Goal: Information Seeking & Learning: Compare options

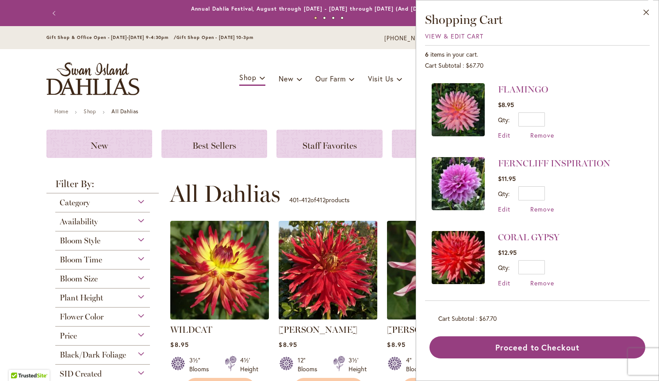
scroll to position [219, 0]
click at [533, 232] on link "CORAL GYPSY" at bounding box center [528, 237] width 61 height 11
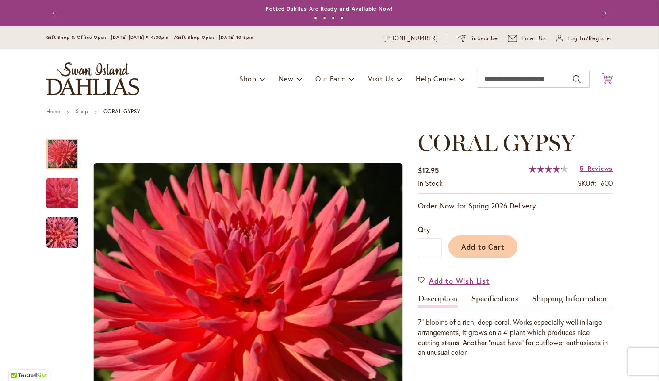
click at [609, 79] on icon "Cart .cls-1 { fill: #231f20; }" at bounding box center [606, 78] width 11 height 11
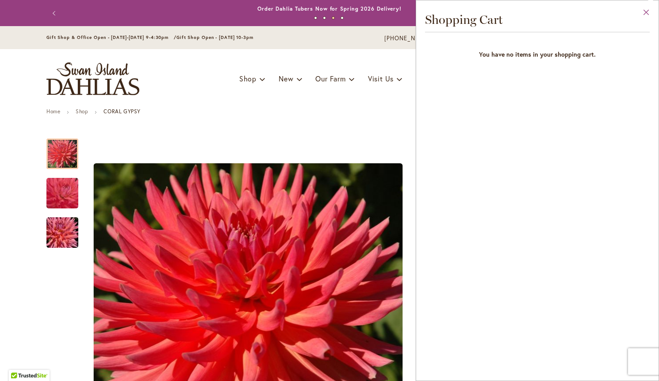
click at [646, 10] on button "Close" at bounding box center [646, 14] width 24 height 28
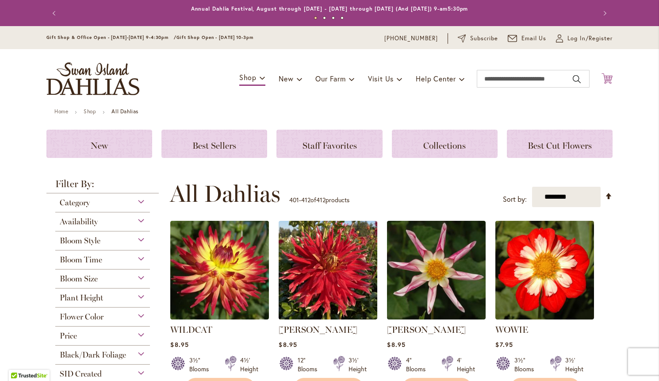
click at [608, 79] on icon "Cart .cls-1 { fill: #231f20; }" at bounding box center [606, 78] width 11 height 11
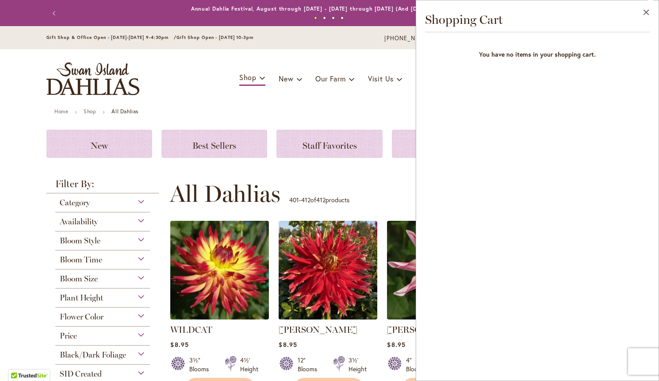
click at [221, 54] on div "Toggle Nav Shop Dahlia Tubers Collections Fresh Cut Dahlias Gardening Supplies …" at bounding box center [329, 78] width 583 height 59
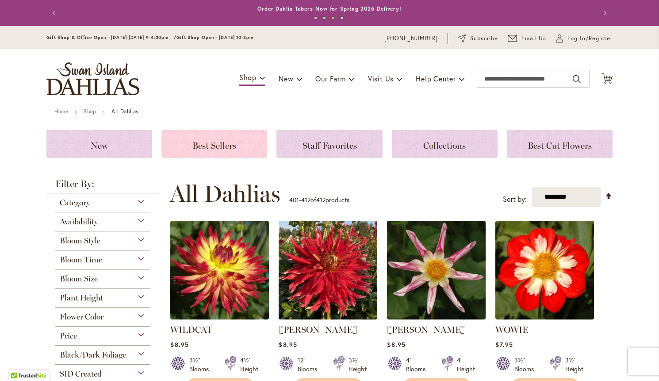
click at [221, 147] on span "Best Sellers" at bounding box center [214, 145] width 44 height 11
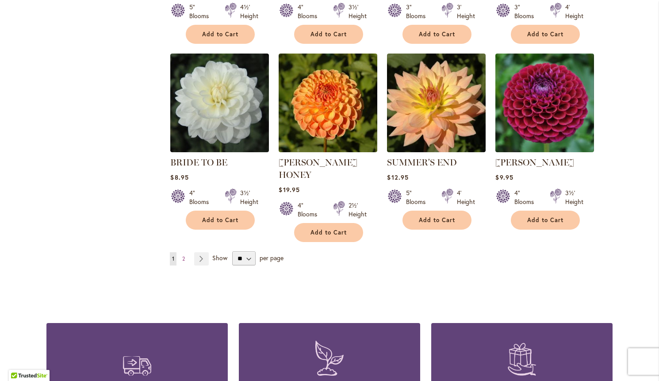
scroll to position [690, 0]
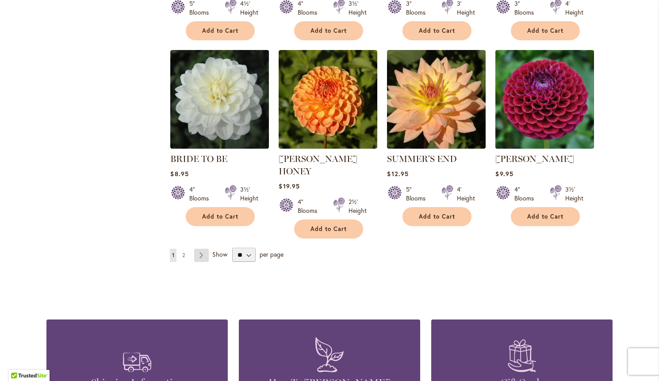
click at [201, 248] on link "Page Next" at bounding box center [201, 254] width 15 height 13
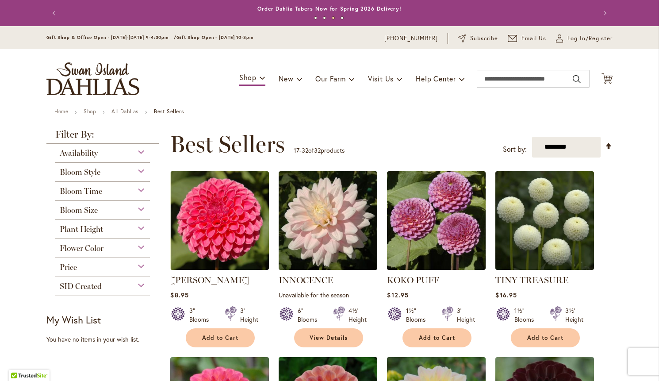
click at [93, 210] on span "Bloom Size" at bounding box center [79, 210] width 38 height 10
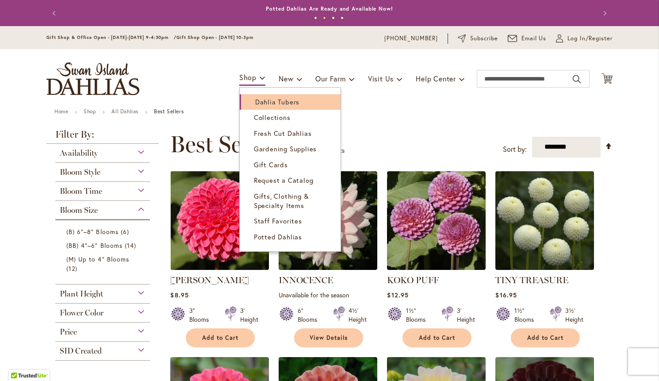
click at [263, 102] on span "Dahlia Tubers" at bounding box center [277, 101] width 44 height 9
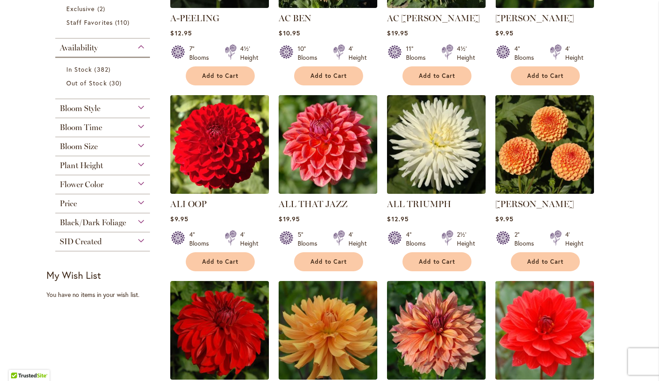
scroll to position [312, 0]
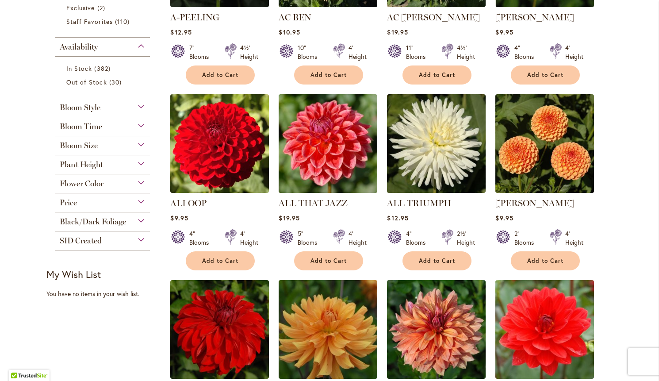
click at [141, 145] on div "Bloom Size" at bounding box center [102, 143] width 95 height 14
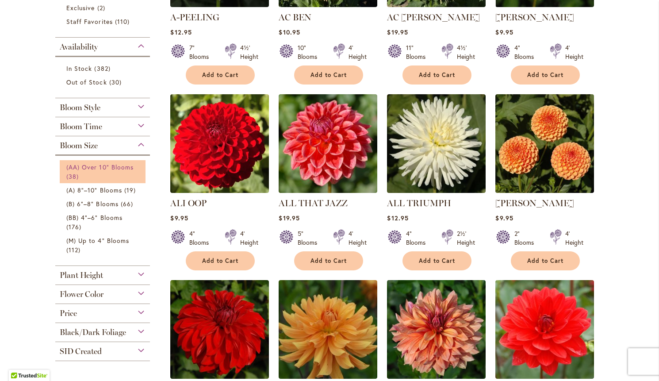
click at [124, 166] on span "(AA) Over 10" Blooms" at bounding box center [99, 167] width 67 height 8
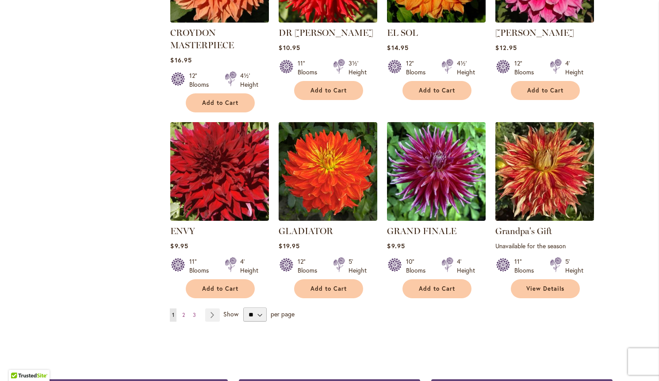
scroll to position [650, 0]
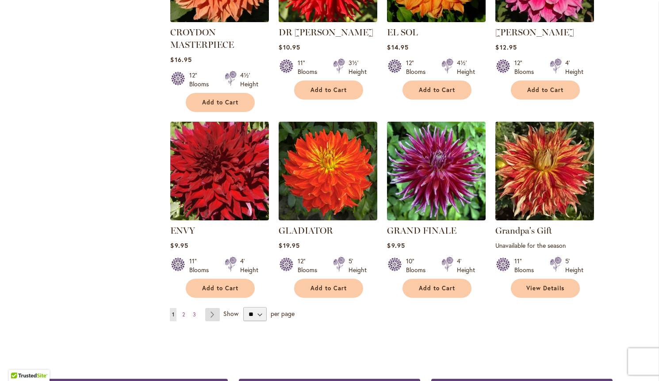
click at [214, 312] on link "Page Next" at bounding box center [212, 314] width 15 height 13
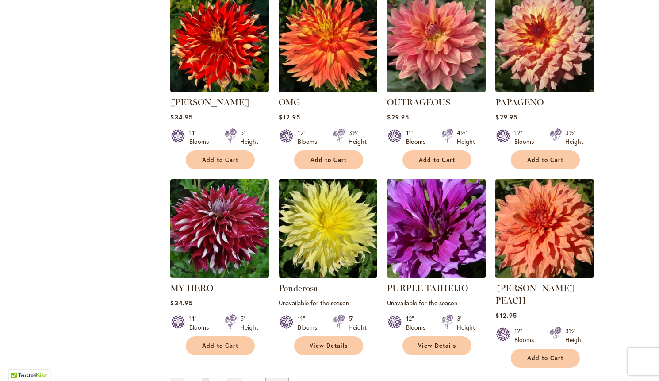
scroll to position [578, 0]
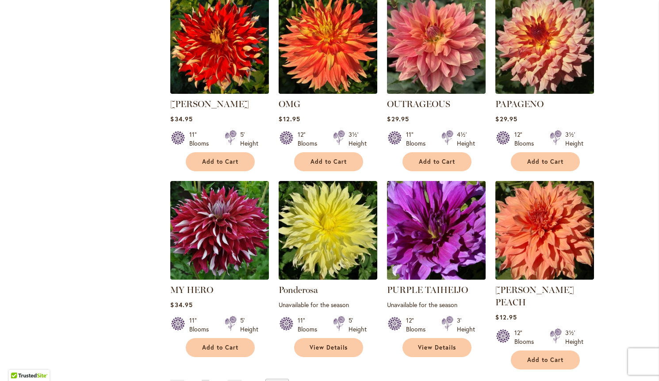
click at [443, 257] on img at bounding box center [435, 229] width 103 height 103
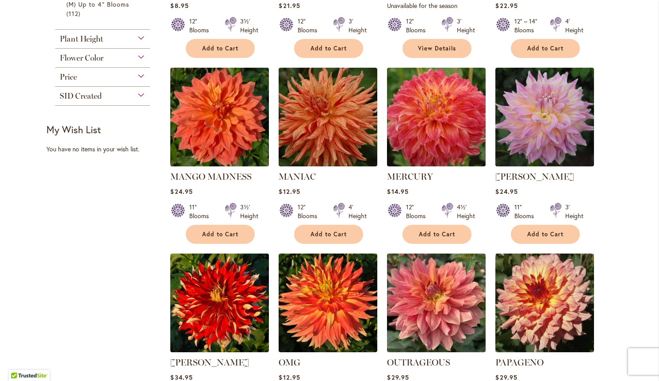
scroll to position [320, 0]
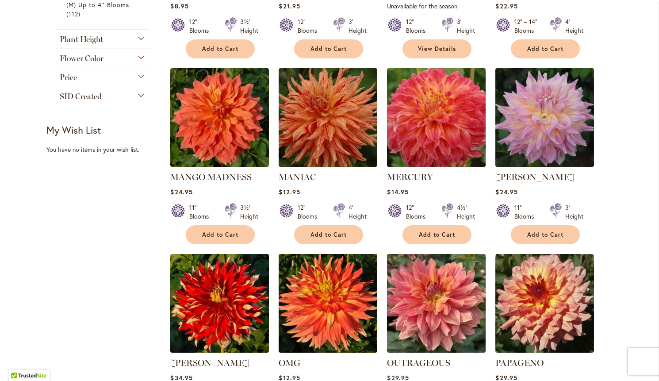
click at [450, 122] on img at bounding box center [435, 116] width 103 height 103
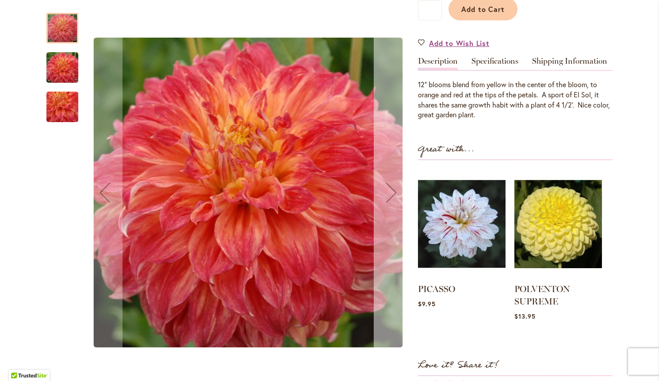
scroll to position [238, 0]
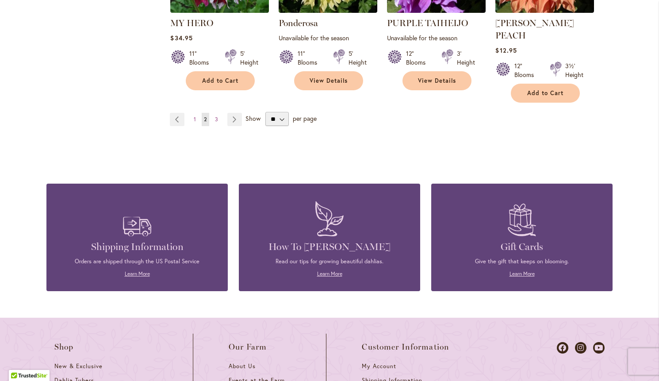
scroll to position [845, 0]
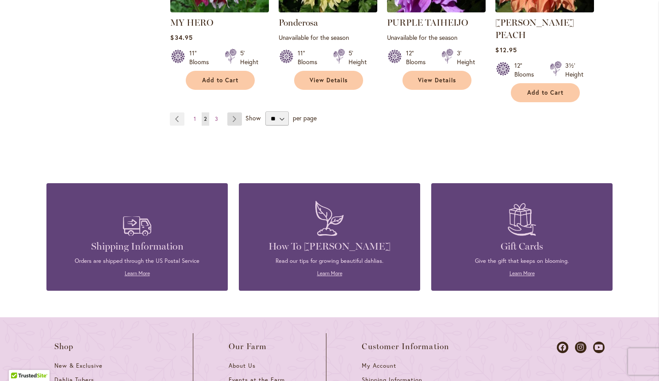
click at [235, 112] on link "Page Next" at bounding box center [234, 118] width 15 height 13
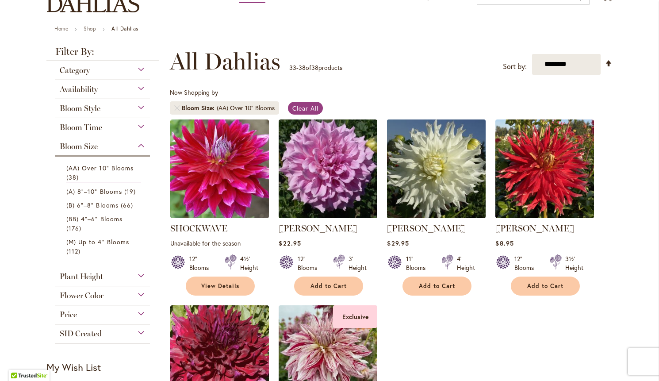
scroll to position [82, 0]
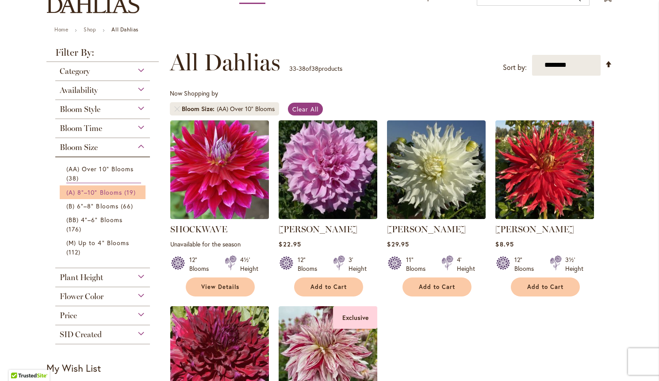
click at [117, 192] on span "(A) 8"–10" Blooms" at bounding box center [94, 192] width 56 height 8
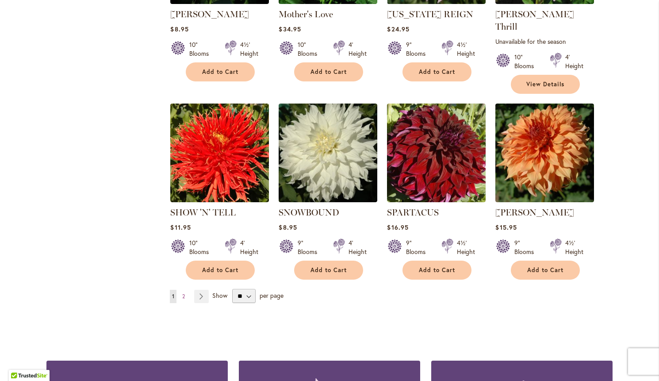
scroll to position [693, 0]
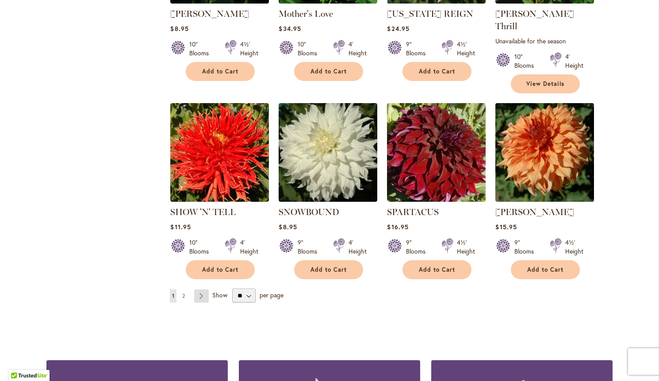
click at [201, 289] on link "Page Next" at bounding box center [201, 295] width 15 height 13
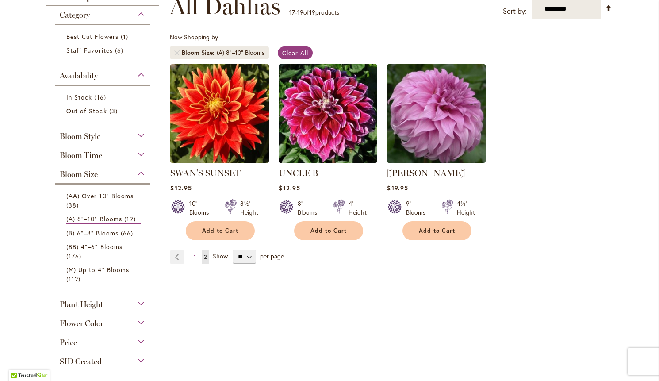
scroll to position [139, 0]
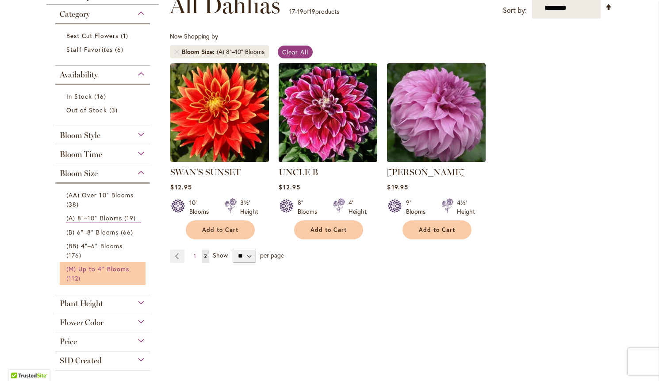
click at [99, 267] on span "(M) Up to 4" Blooms" at bounding box center [97, 268] width 63 height 8
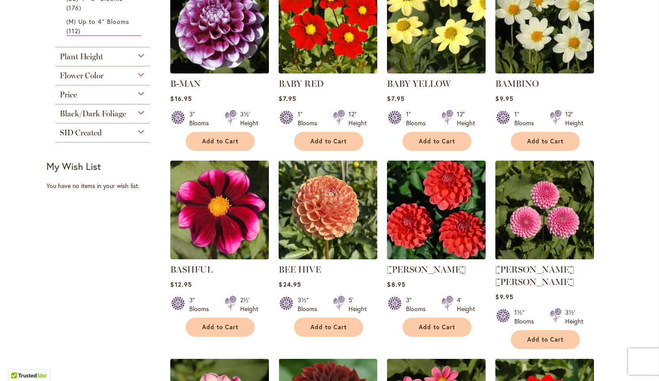
scroll to position [414, 0]
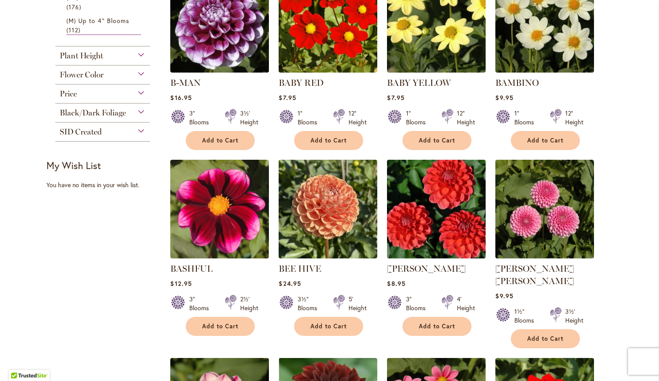
click at [462, 235] on img at bounding box center [435, 208] width 103 height 103
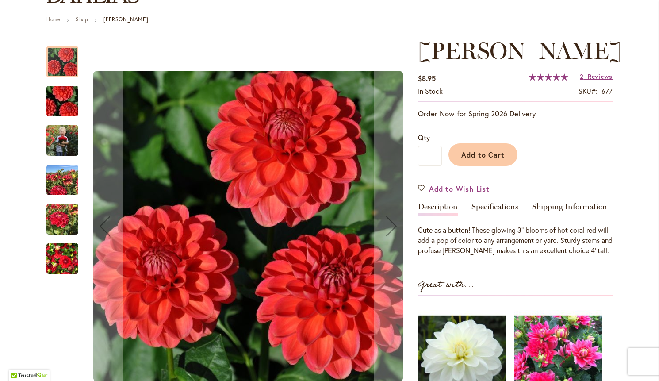
scroll to position [92, 0]
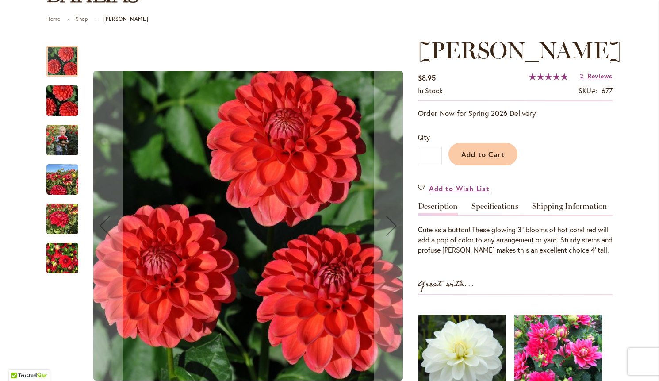
click at [60, 185] on img "BENJAMIN MATTHEW" at bounding box center [62, 180] width 32 height 32
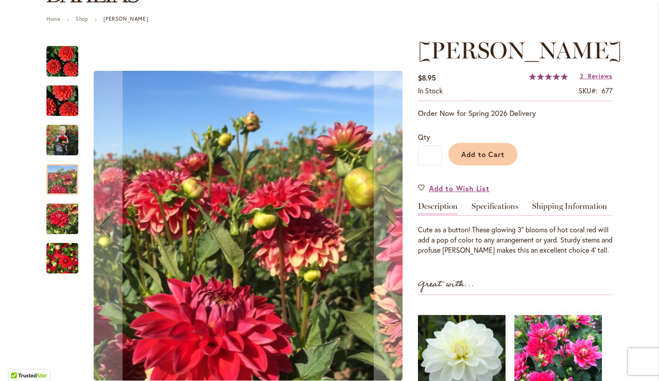
click at [61, 213] on img "BENJAMIN MATTHEW" at bounding box center [62, 219] width 32 height 42
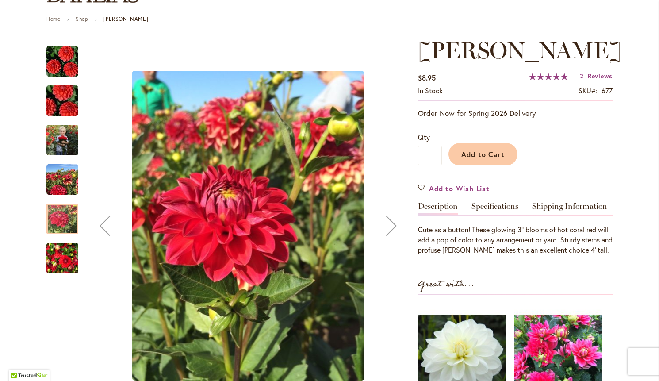
click at [69, 254] on img "BENJAMIN MATTHEW" at bounding box center [62, 258] width 32 height 42
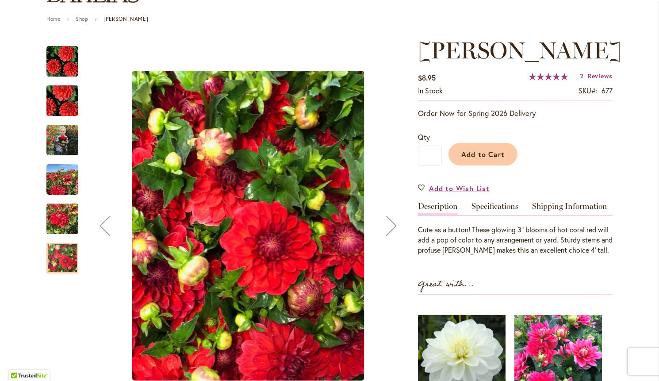
click at [66, 148] on img "BENJAMIN MATTHEW" at bounding box center [62, 140] width 32 height 40
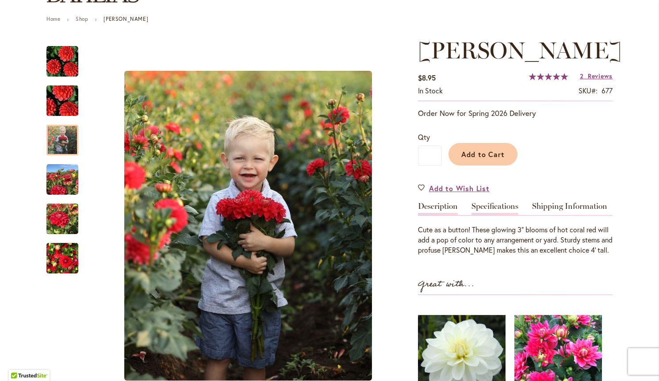
click at [503, 215] on link "Specifications" at bounding box center [494, 208] width 47 height 13
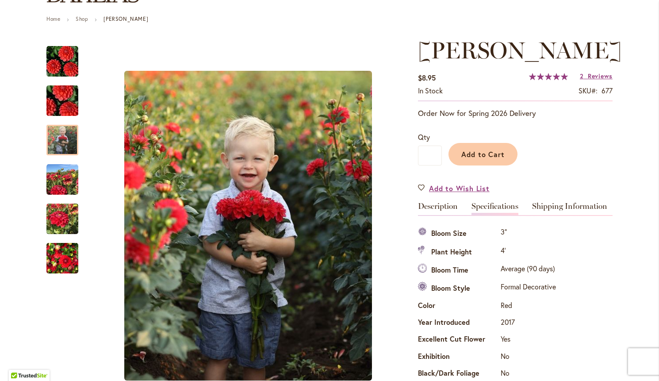
scroll to position [320, 0]
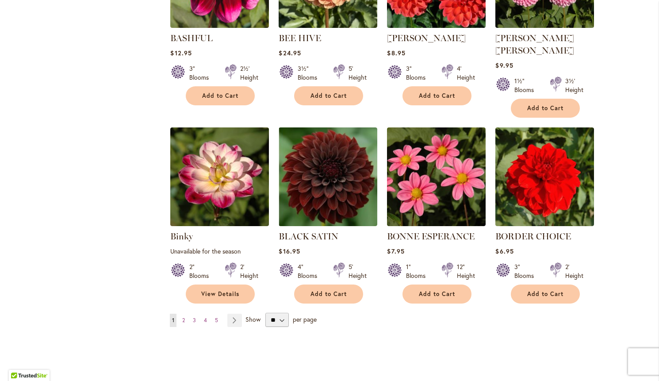
scroll to position [644, 0]
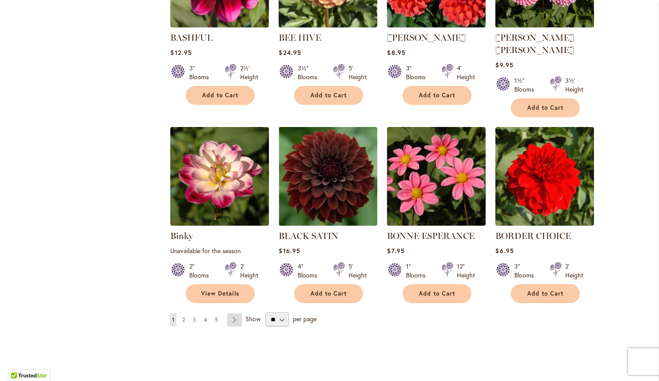
click at [234, 313] on link "Page Next" at bounding box center [234, 319] width 15 height 13
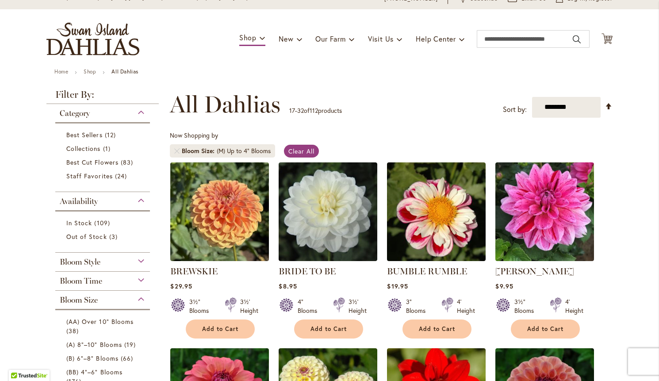
scroll to position [42, 0]
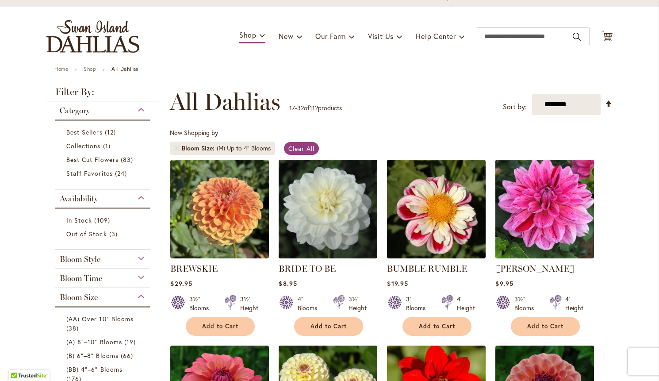
click at [546, 222] on img at bounding box center [544, 208] width 103 height 103
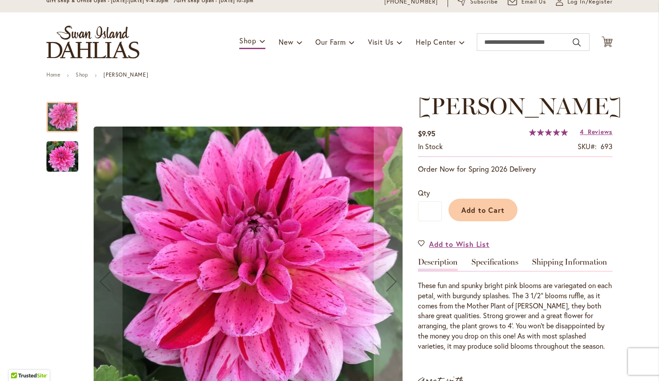
scroll to position [41, 0]
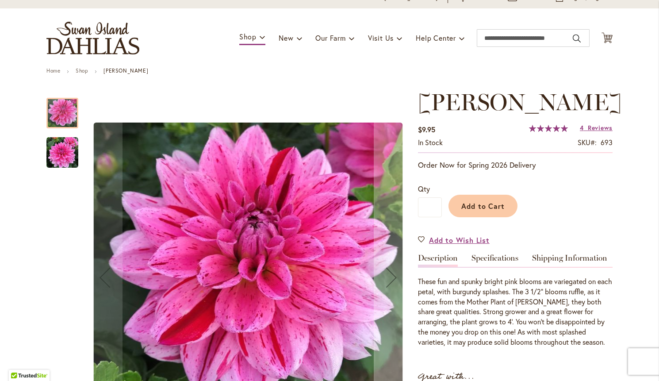
click at [69, 152] on img "CHA CHING" at bounding box center [62, 153] width 32 height 32
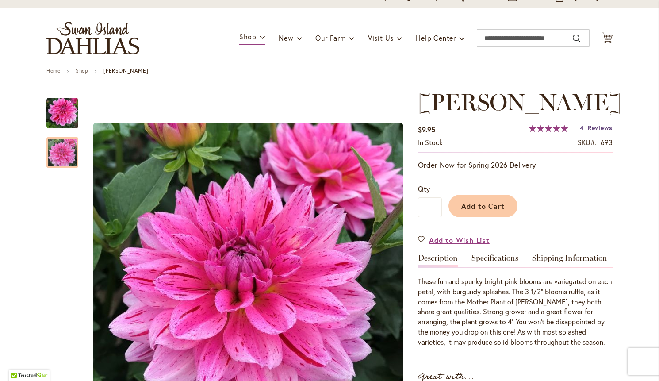
click at [605, 128] on span "Reviews" at bounding box center [599, 127] width 25 height 8
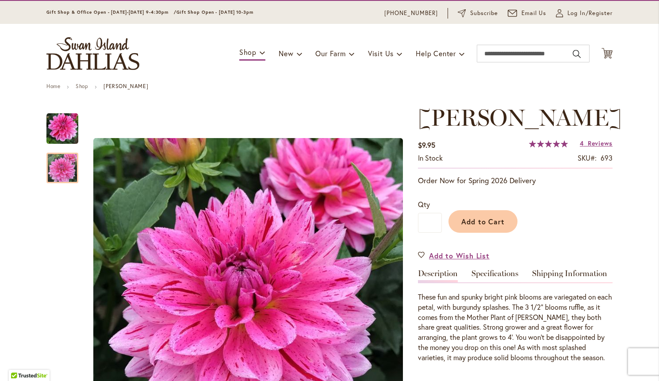
scroll to position [21, 0]
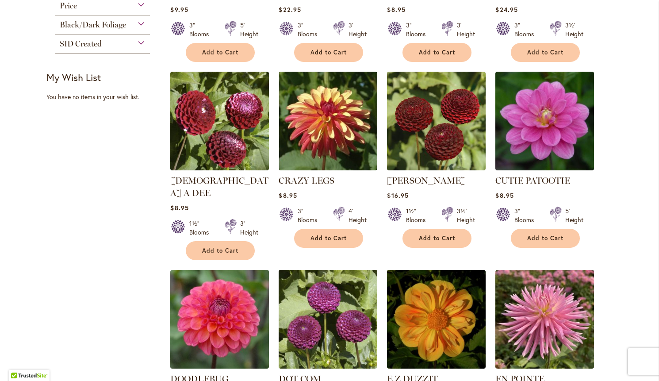
scroll to position [503, 0]
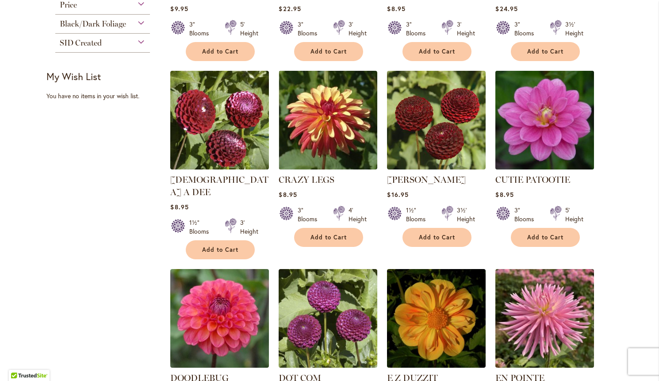
click at [556, 132] on img at bounding box center [544, 119] width 103 height 103
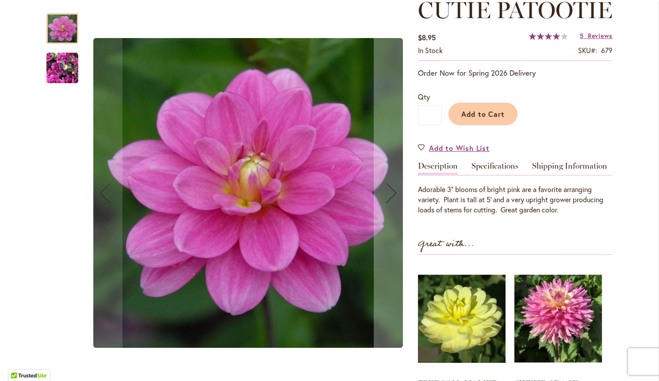
scroll to position [133, 0]
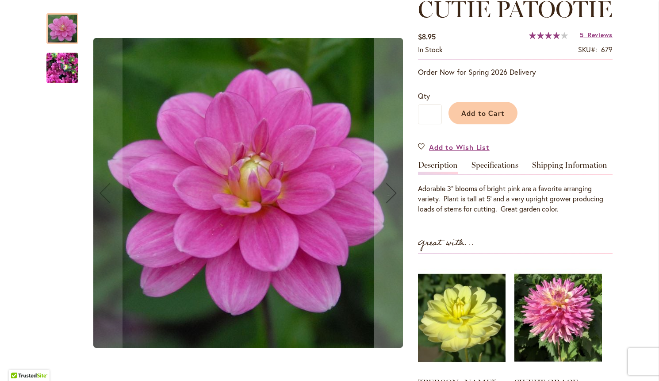
click at [54, 70] on img "CUTIE PATOOTIE" at bounding box center [62, 68] width 32 height 42
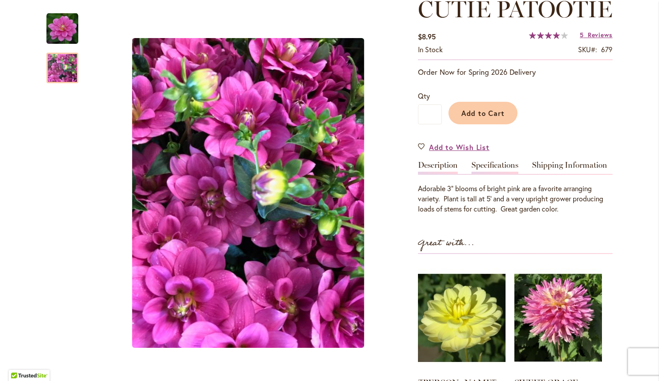
click at [496, 174] on link "Specifications" at bounding box center [494, 167] width 47 height 13
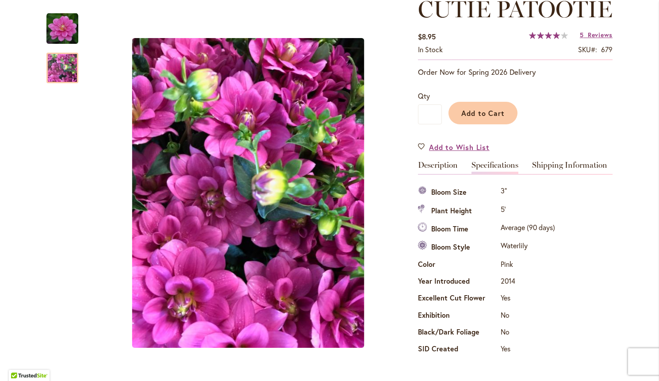
click at [602, 39] on span "Reviews" at bounding box center [599, 34] width 25 height 8
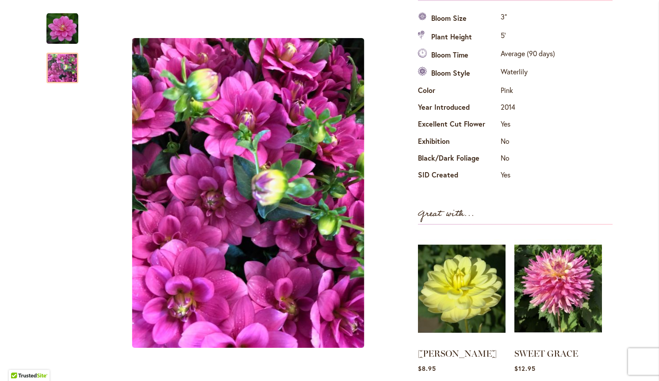
scroll to position [304, 0]
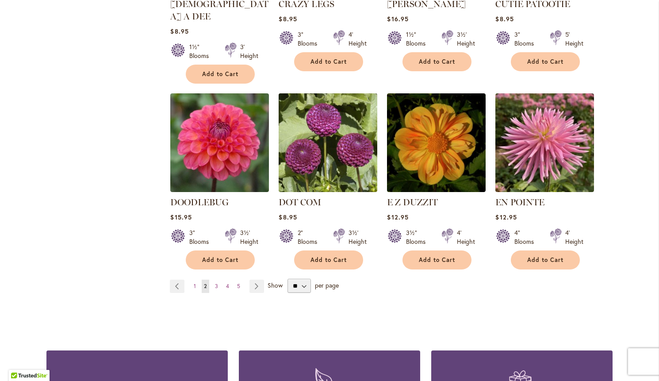
scroll to position [679, 0]
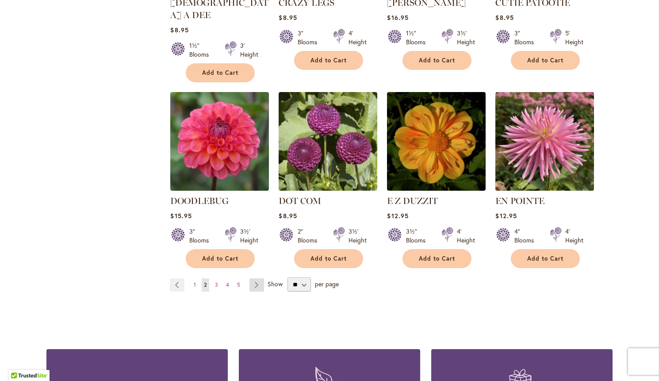
click at [256, 278] on link "Page Next" at bounding box center [256, 284] width 15 height 13
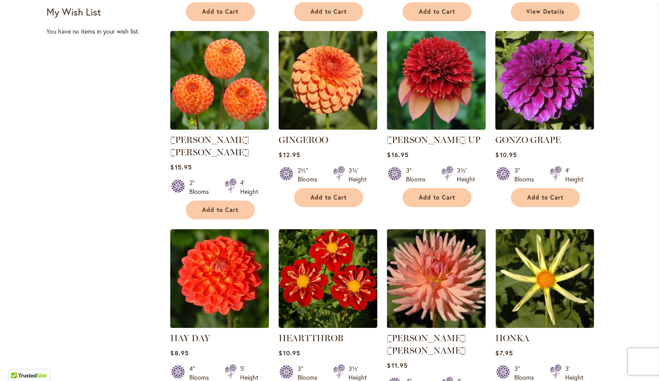
scroll to position [570, 0]
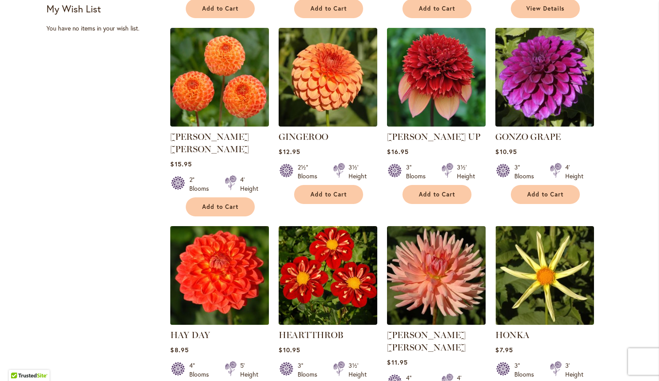
click at [244, 235] on img at bounding box center [219, 274] width 103 height 103
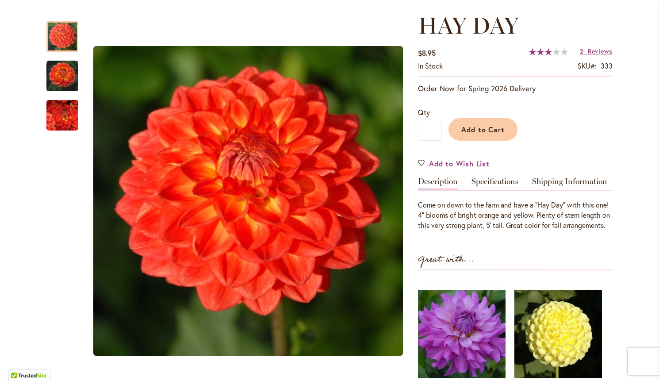
scroll to position [118, 0]
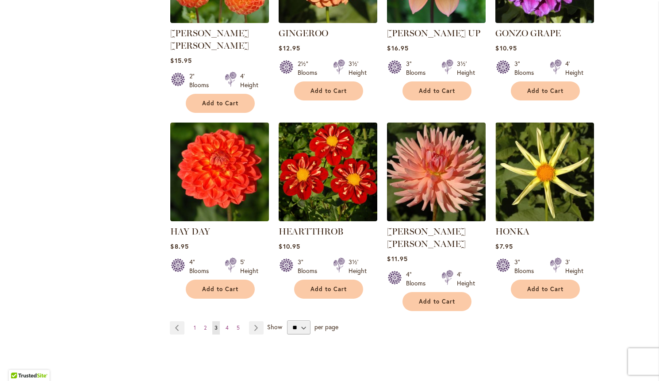
scroll to position [674, 0]
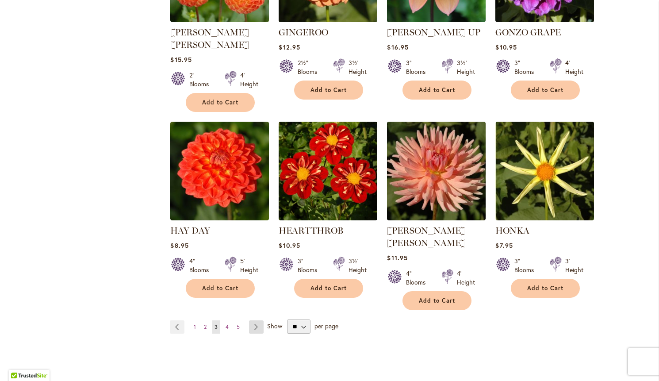
click at [257, 320] on link "Page Next" at bounding box center [256, 326] width 15 height 13
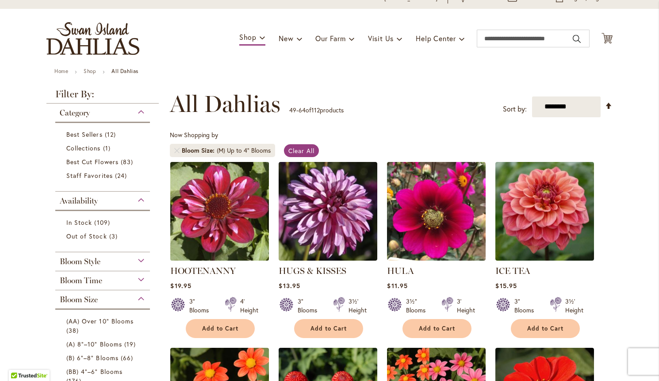
scroll to position [43, 0]
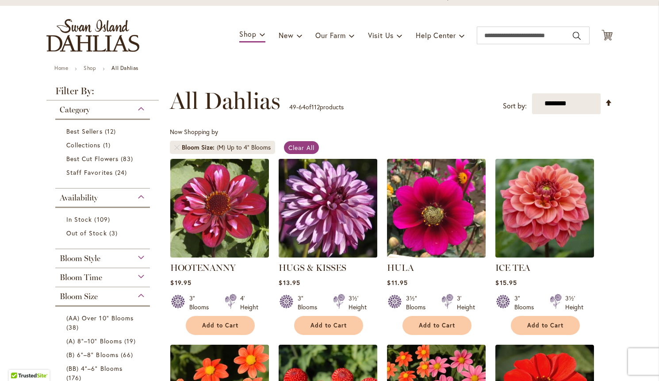
click at [335, 235] on img at bounding box center [327, 207] width 103 height 103
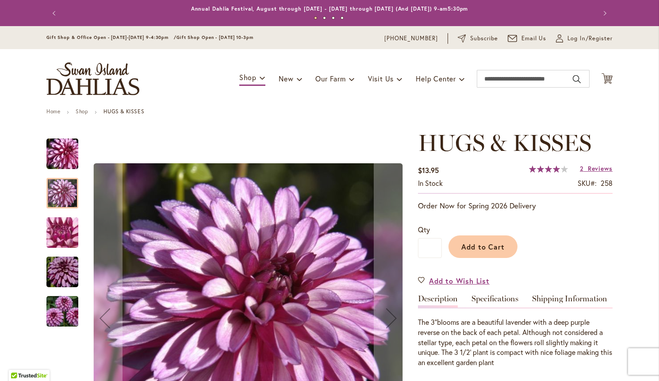
click at [63, 235] on img "HUGS & KISSES" at bounding box center [62, 233] width 64 height 48
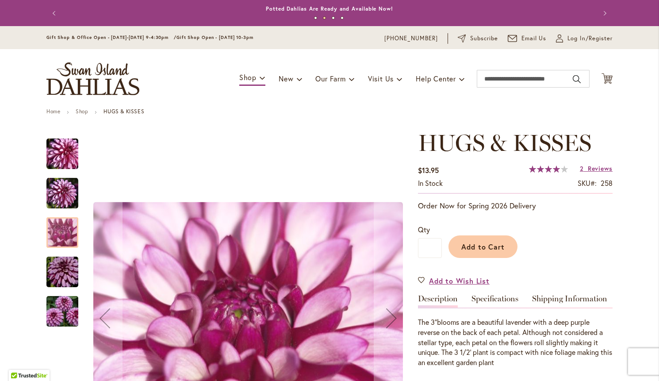
click at [59, 266] on img "HUGS & KISSES" at bounding box center [62, 272] width 64 height 42
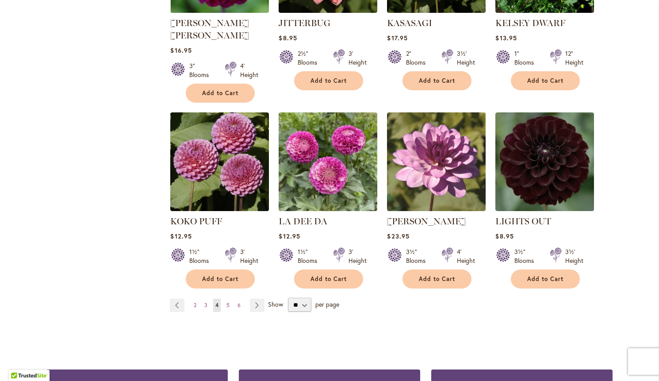
scroll to position [672, 0]
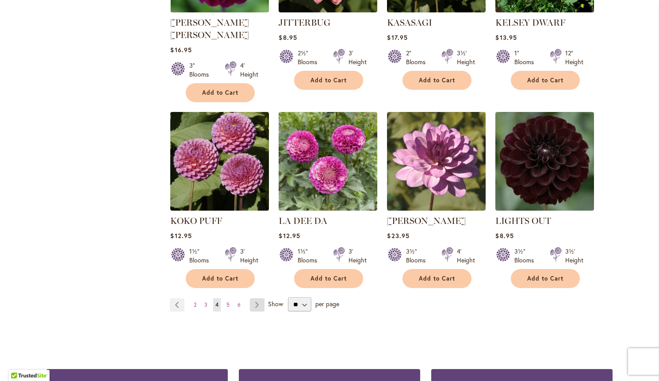
click at [259, 298] on link "Page Next" at bounding box center [257, 304] width 15 height 13
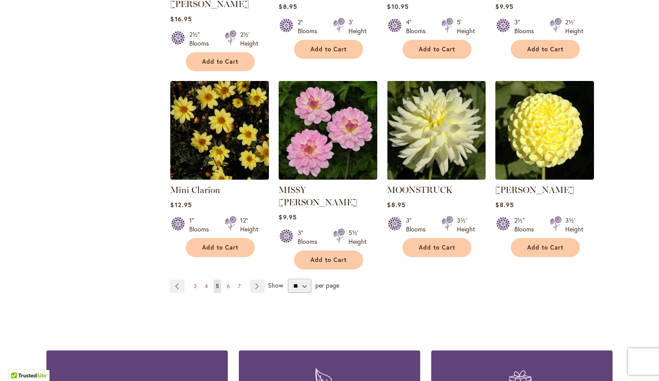
scroll to position [704, 0]
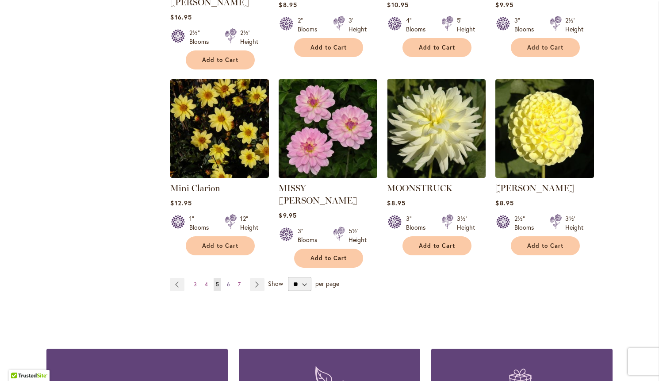
click at [228, 281] on span "6" at bounding box center [228, 284] width 3 height 7
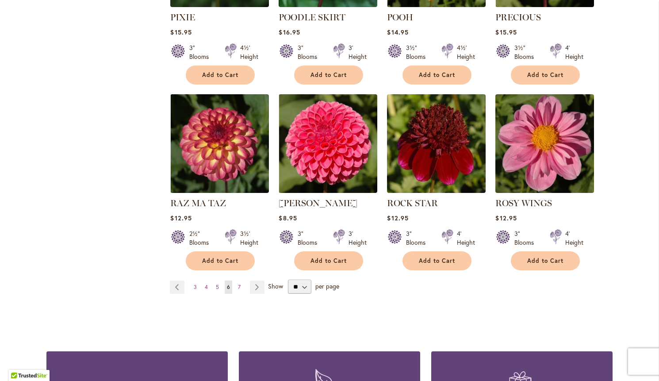
scroll to position [678, 0]
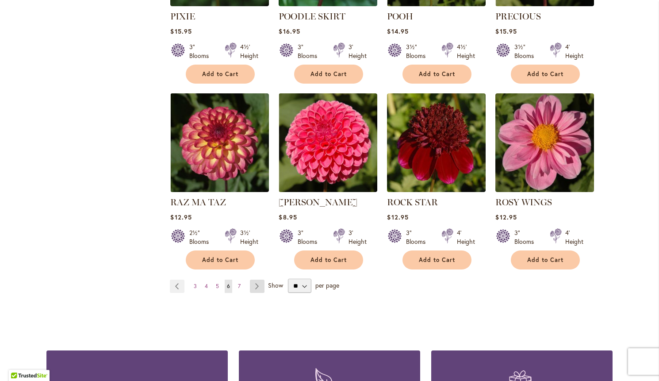
click at [257, 279] on link "Page Next" at bounding box center [257, 285] width 15 height 13
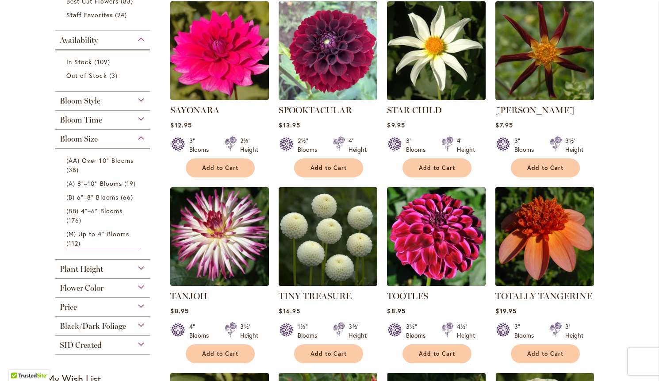
scroll to position [200, 0]
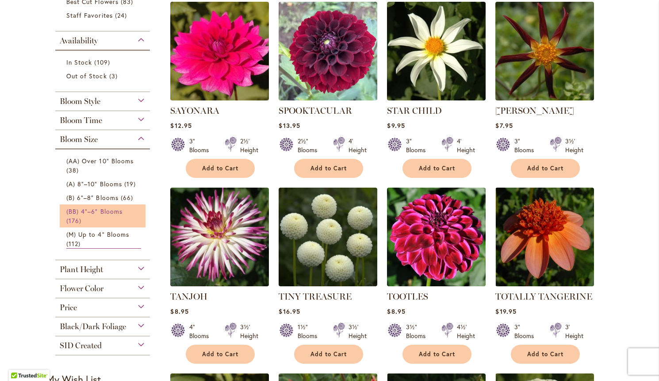
click at [106, 210] on span "(BB) 4"–6" Blooms" at bounding box center [94, 211] width 56 height 8
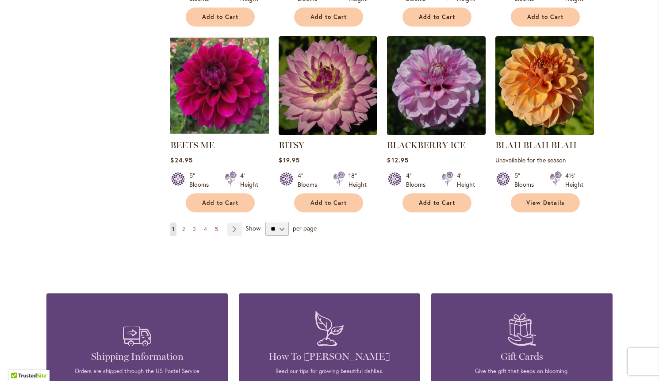
scroll to position [724, 0]
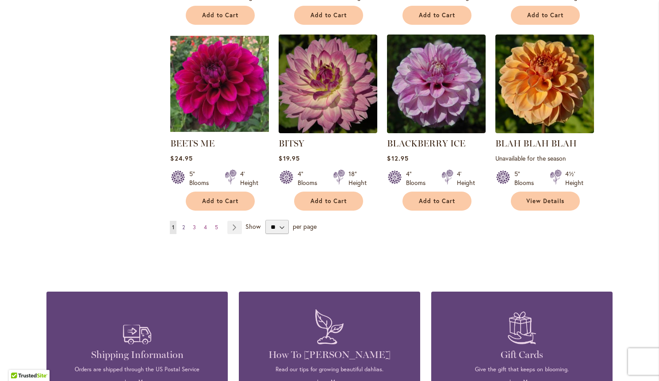
click at [184, 224] on span "2" at bounding box center [183, 227] width 3 height 7
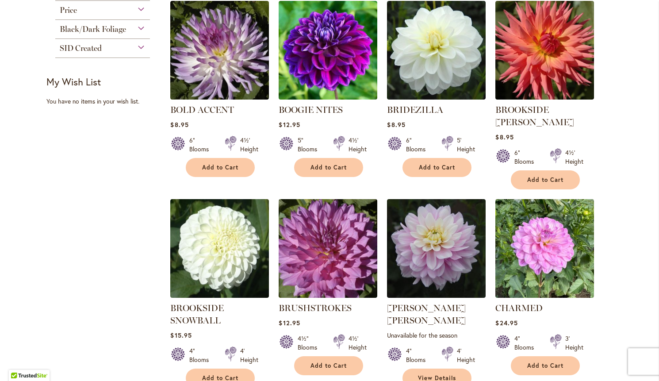
scroll to position [388, 0]
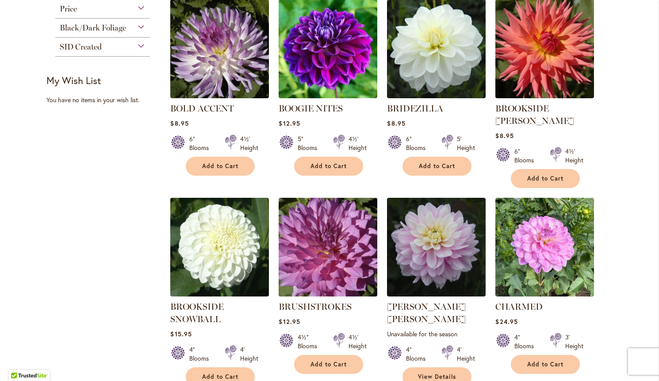
click at [327, 240] on img at bounding box center [327, 246] width 103 height 103
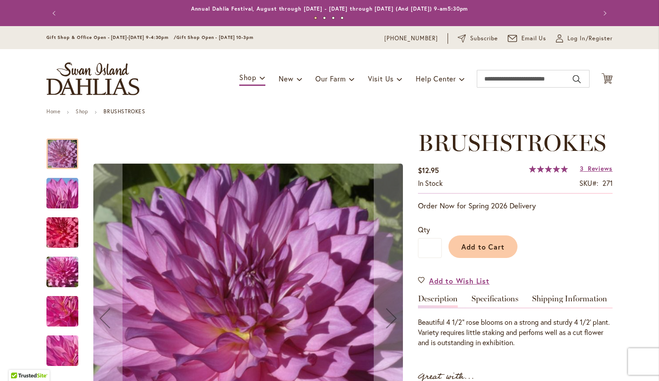
click at [65, 273] on img "BRUSHSTROKES" at bounding box center [62, 272] width 64 height 48
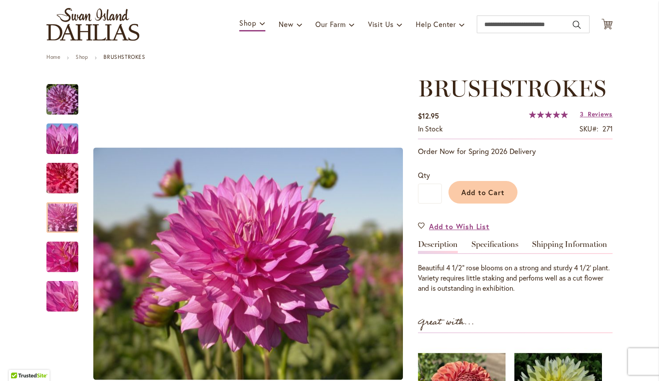
scroll to position [55, 0]
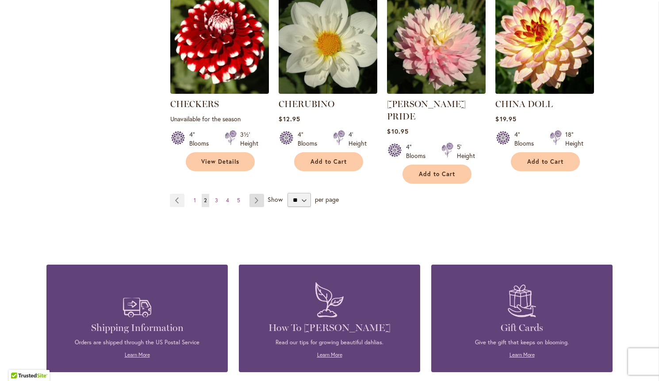
scroll to position [786, 0]
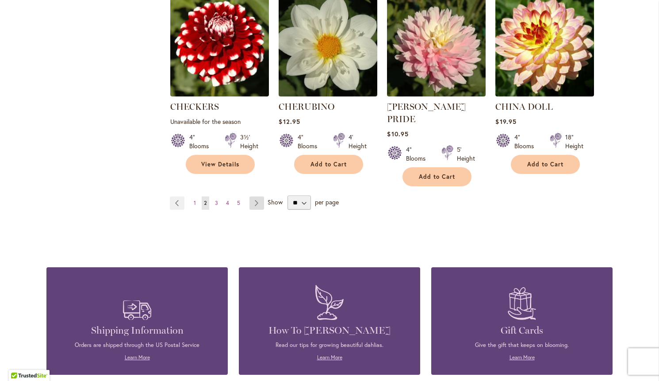
click at [258, 196] on link "Page Next" at bounding box center [256, 202] width 15 height 13
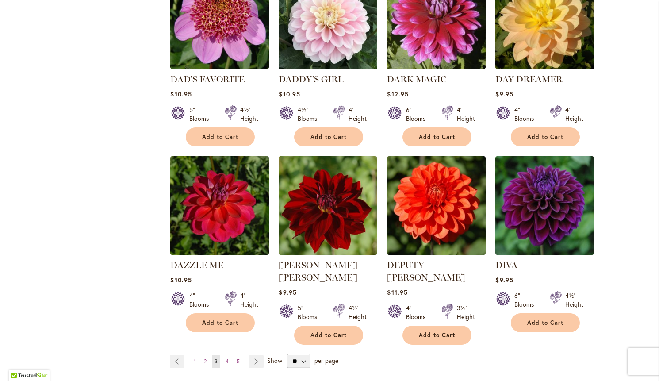
scroll to position [629, 0]
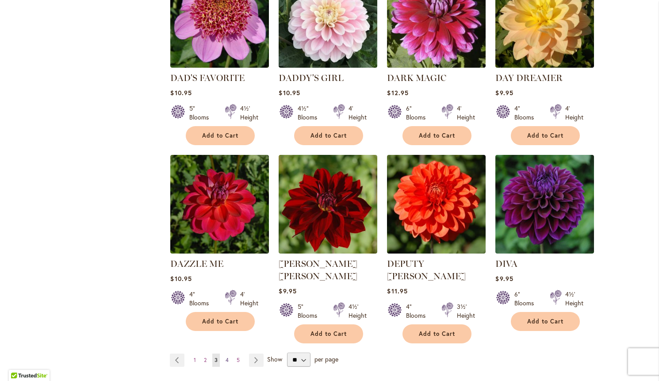
click at [228, 356] on span "4" at bounding box center [226, 359] width 3 height 7
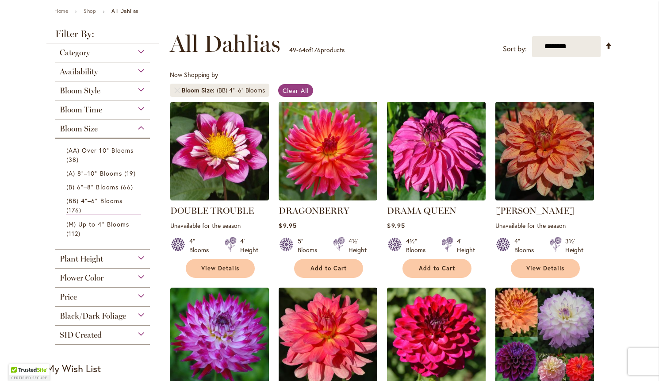
scroll to position [104, 0]
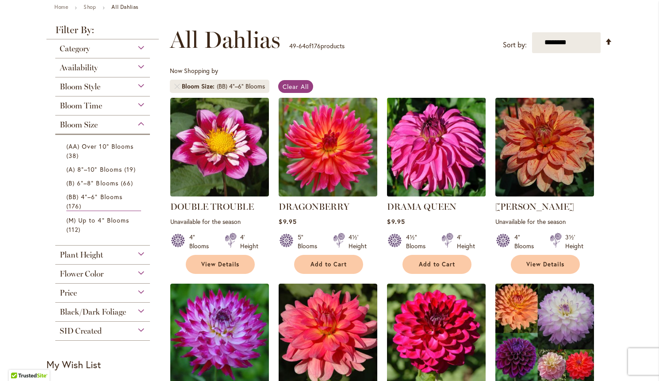
click at [434, 160] on img at bounding box center [435, 146] width 103 height 103
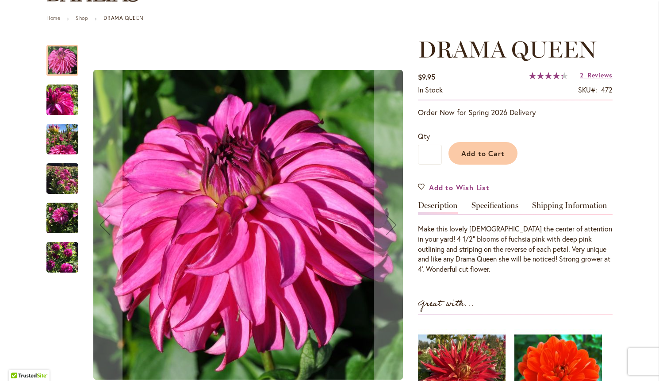
scroll to position [94, 0]
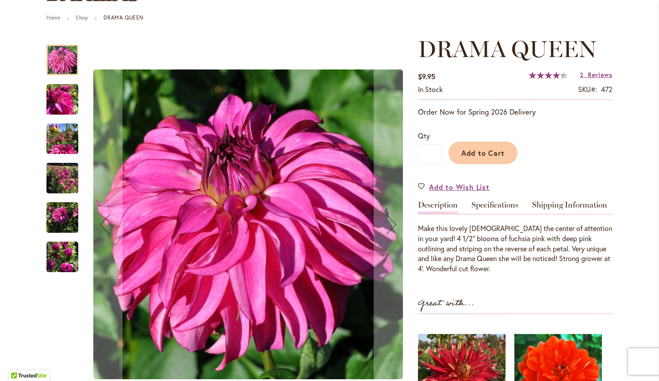
click at [60, 178] on img "DRAMA QUEEN" at bounding box center [62, 178] width 32 height 42
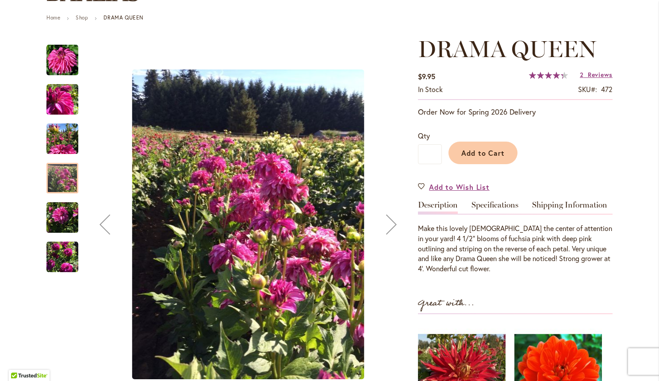
click at [60, 209] on img "DRAMA QUEEN" at bounding box center [62, 218] width 32 height 32
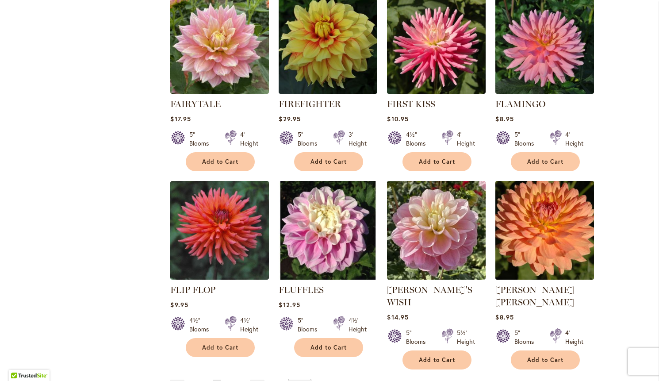
scroll to position [587, 0]
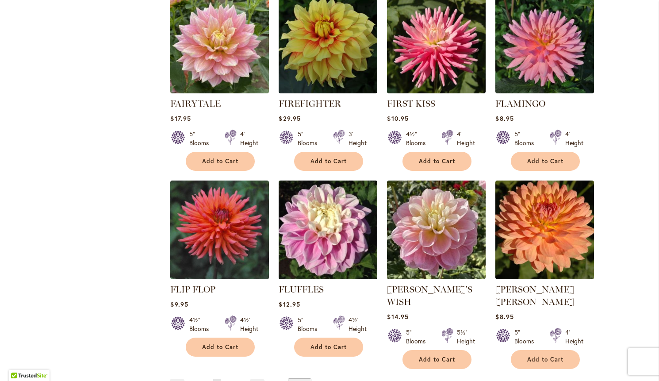
click at [345, 236] on img at bounding box center [327, 229] width 103 height 103
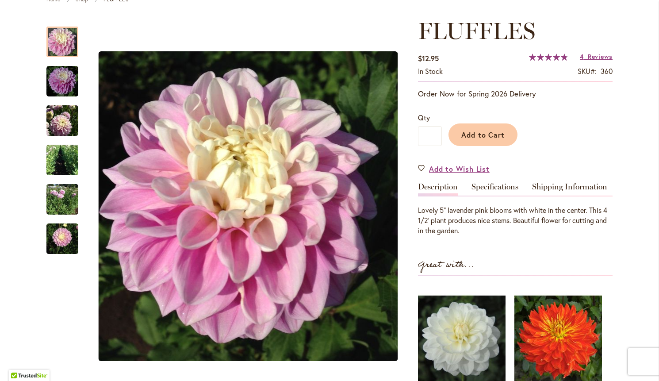
scroll to position [113, 0]
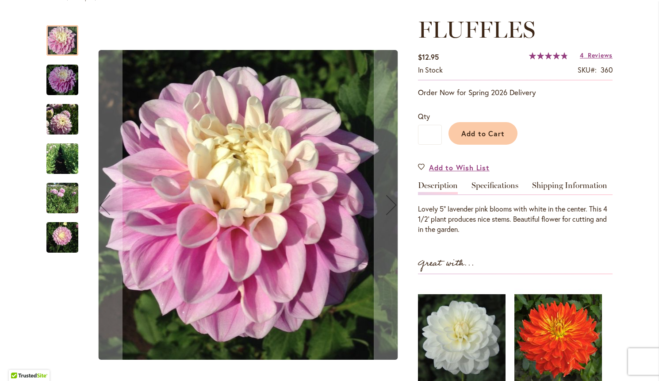
click at [56, 192] on img "FLUFFLES" at bounding box center [62, 197] width 32 height 37
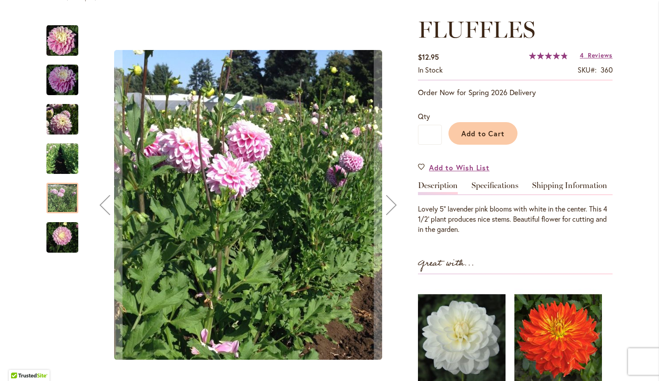
click at [61, 153] on img "FLUFFLES" at bounding box center [62, 158] width 32 height 42
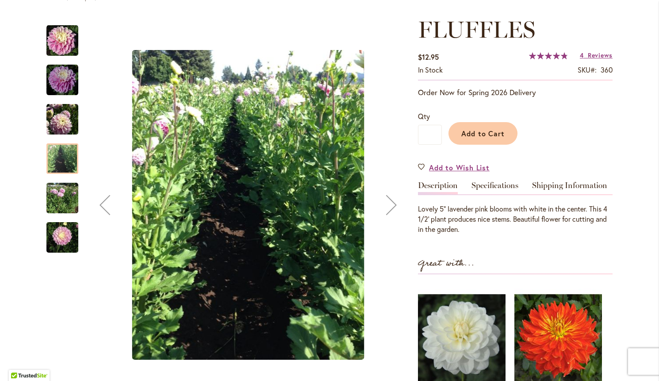
click at [63, 89] on img "FLUFFLES" at bounding box center [62, 80] width 32 height 32
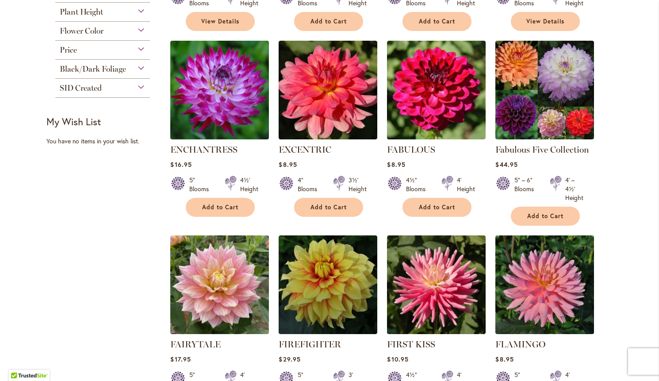
scroll to position [348, 0]
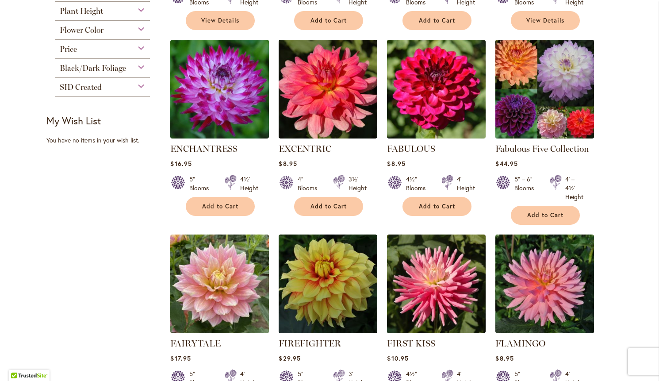
click at [542, 100] on img at bounding box center [544, 88] width 103 height 103
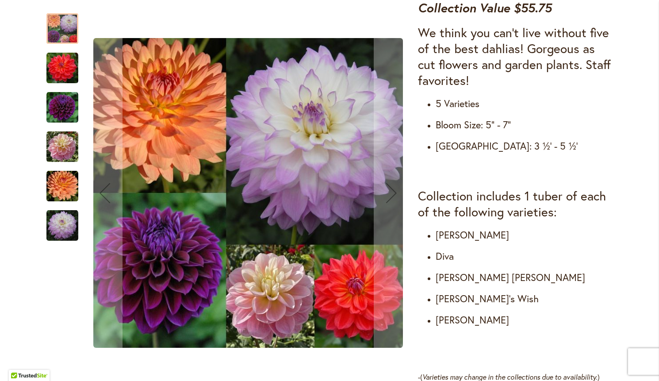
scroll to position [353, 0]
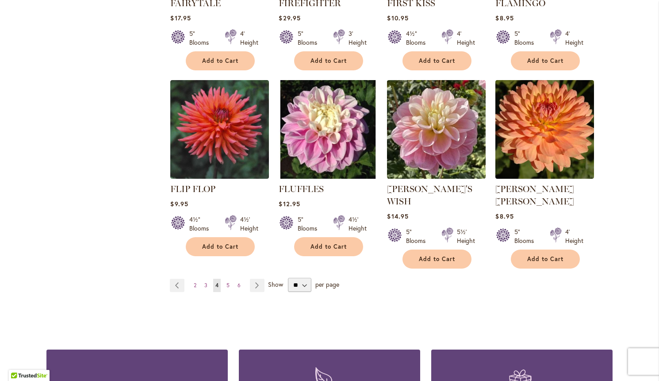
scroll to position [690, 0]
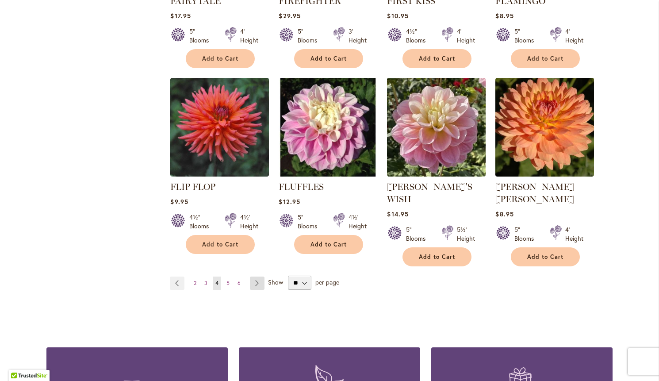
click at [257, 276] on link "Page Next" at bounding box center [257, 282] width 15 height 13
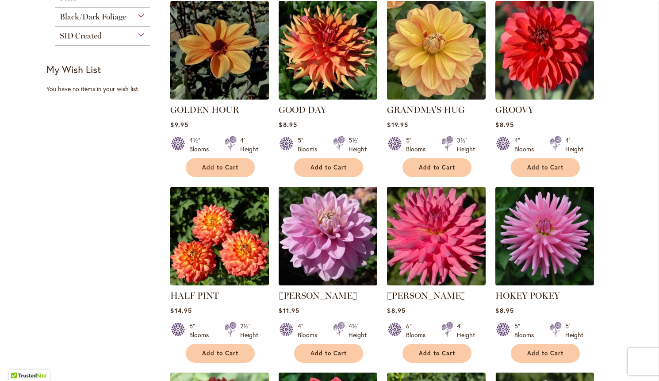
scroll to position [402, 0]
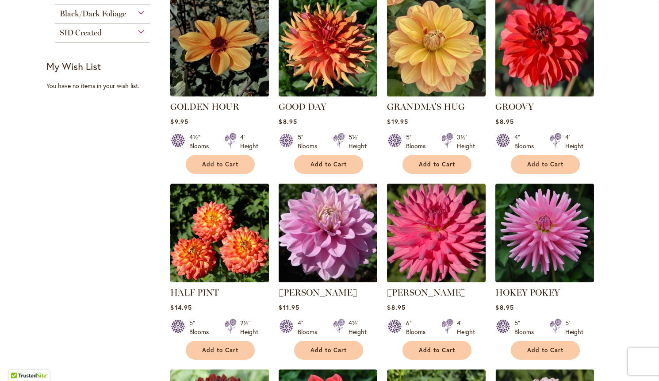
click at [332, 213] on img at bounding box center [327, 232] width 103 height 103
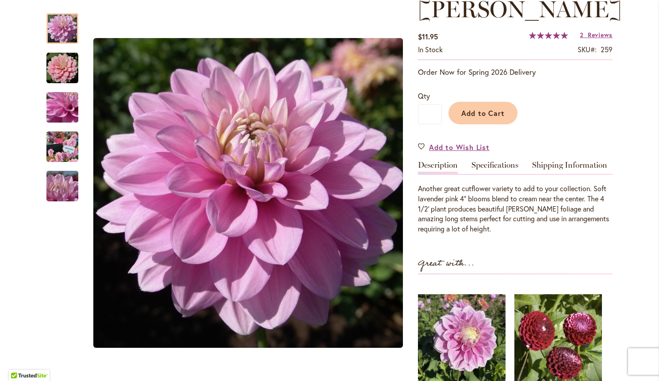
scroll to position [130, 0]
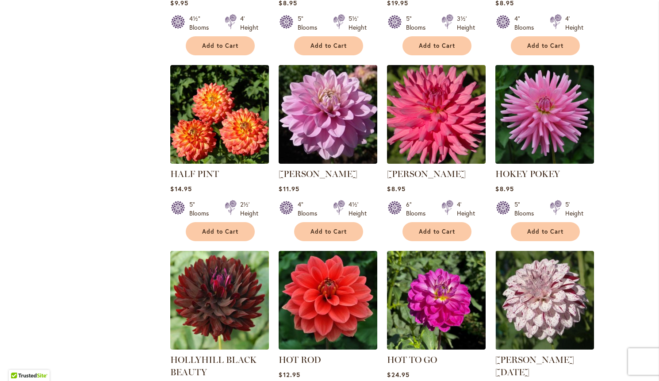
scroll to position [523, 0]
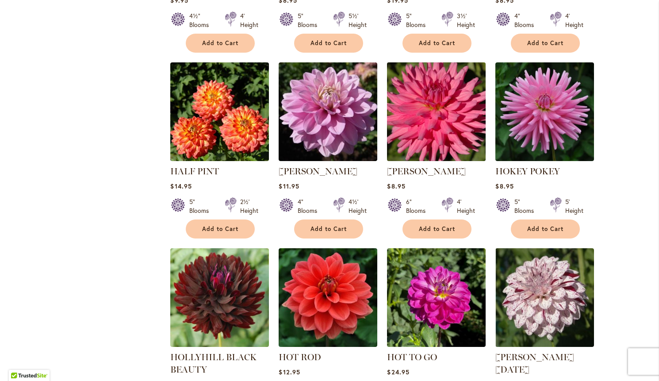
click at [441, 105] on img at bounding box center [435, 111] width 103 height 103
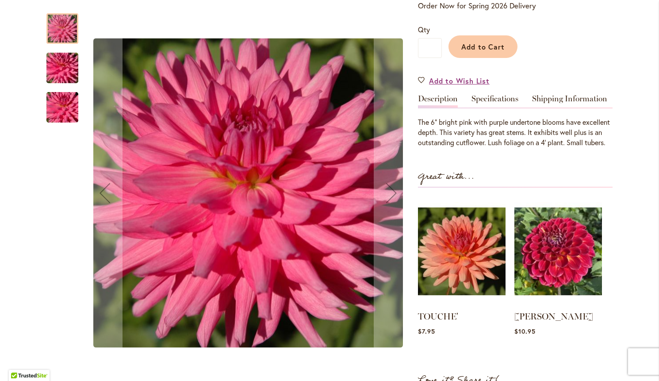
scroll to position [200, 0]
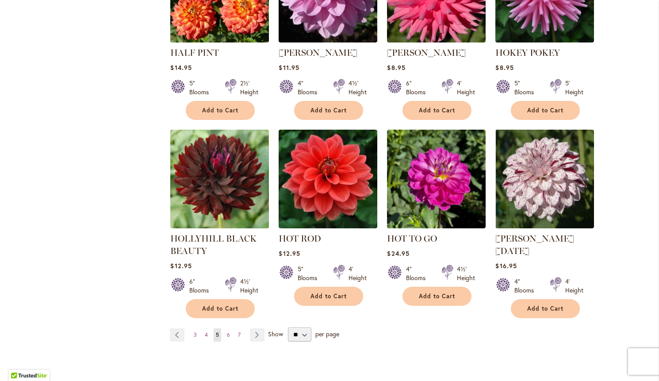
scroll to position [643, 0]
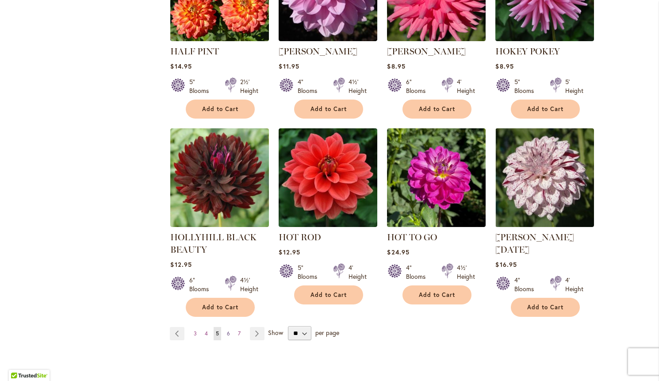
click at [228, 330] on span "6" at bounding box center [228, 333] width 3 height 7
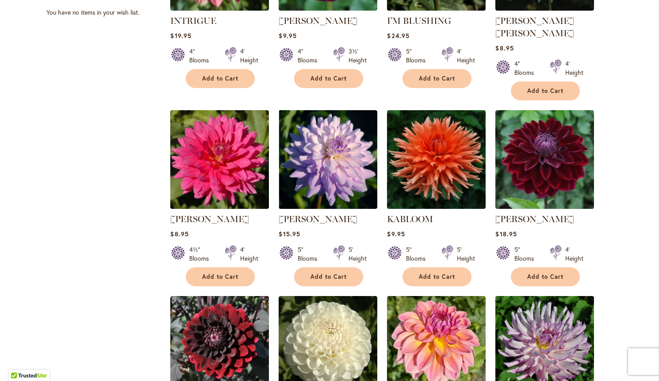
scroll to position [477, 0]
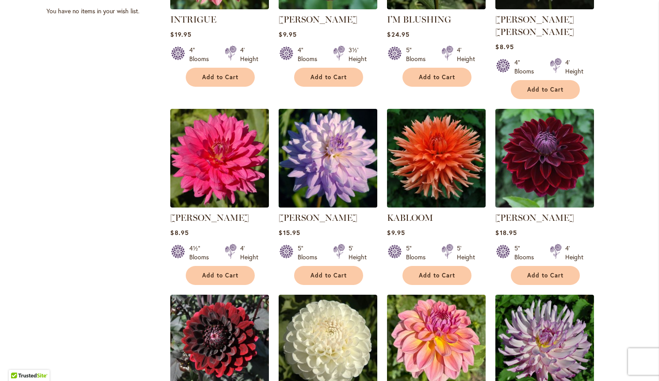
click at [323, 141] on img at bounding box center [327, 157] width 103 height 103
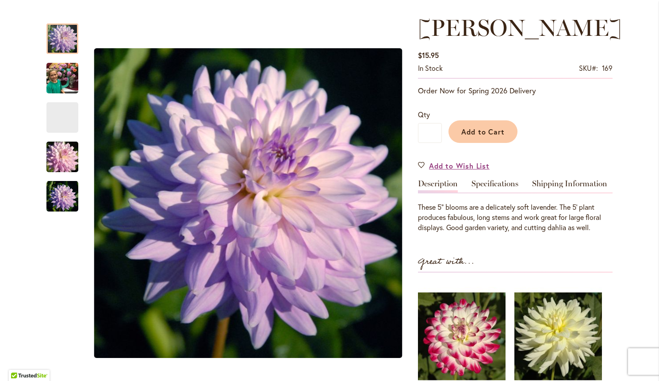
scroll to position [115, 0]
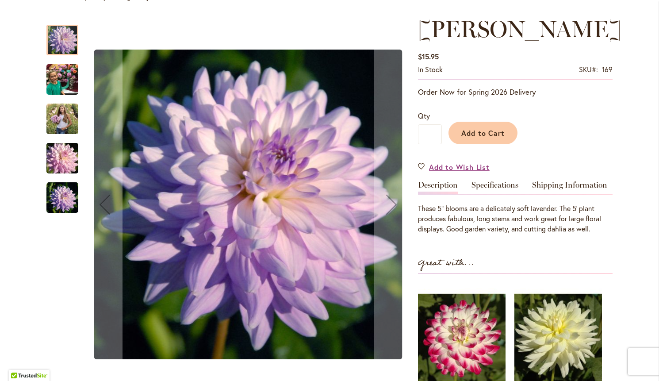
click at [61, 119] on img "JORDAN NICOLE" at bounding box center [62, 119] width 32 height 40
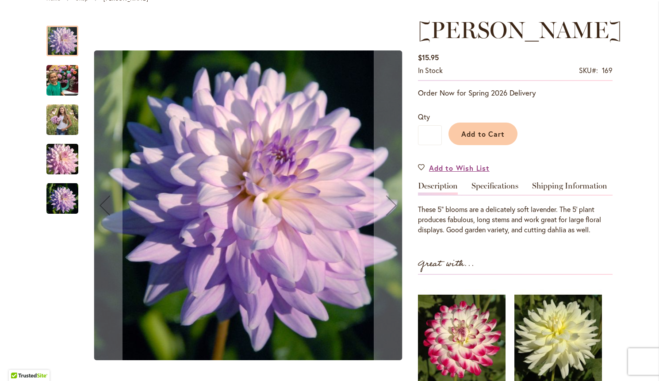
scroll to position [115, 0]
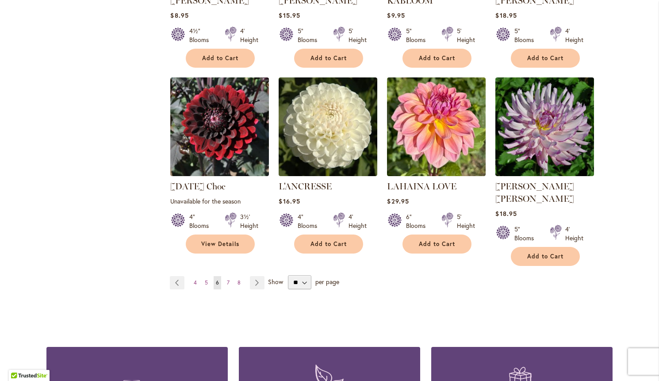
scroll to position [695, 0]
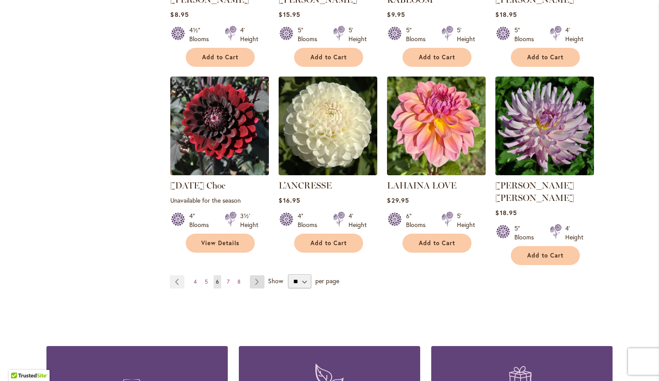
click at [258, 275] on link "Page Next" at bounding box center [257, 281] width 15 height 13
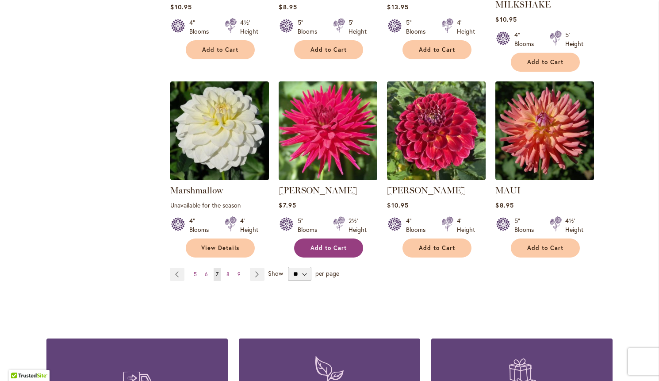
scroll to position [704, 0]
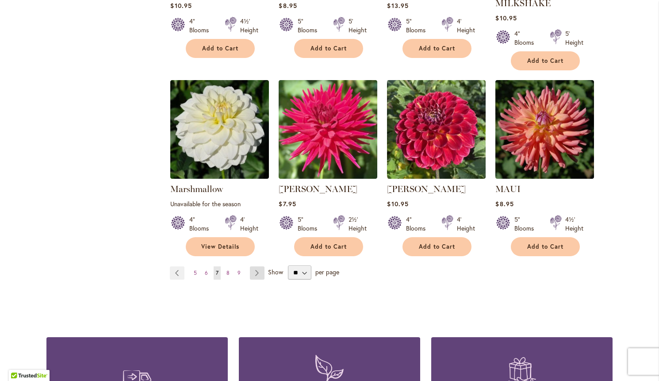
click at [258, 266] on link "Page Next" at bounding box center [257, 272] width 15 height 13
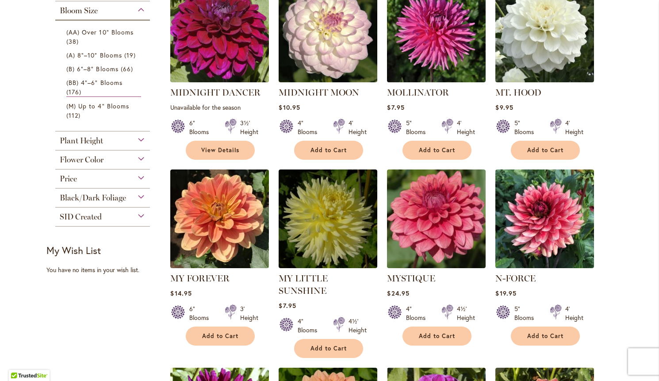
scroll to position [229, 0]
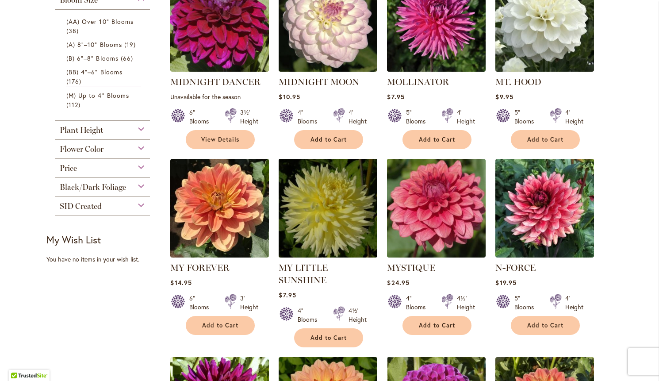
click at [349, 201] on img at bounding box center [327, 207] width 103 height 103
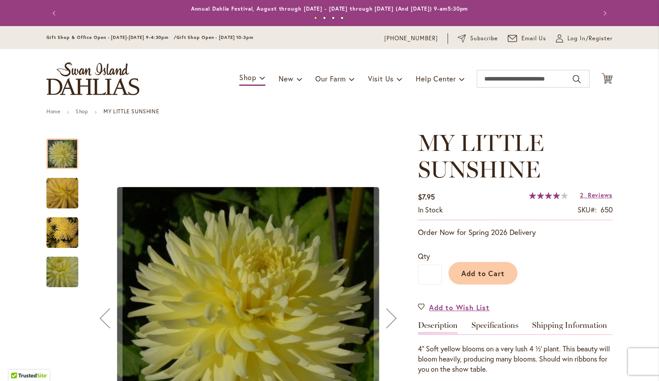
click at [65, 225] on img "MY LITTLE SUNSHINE" at bounding box center [62, 233] width 32 height 32
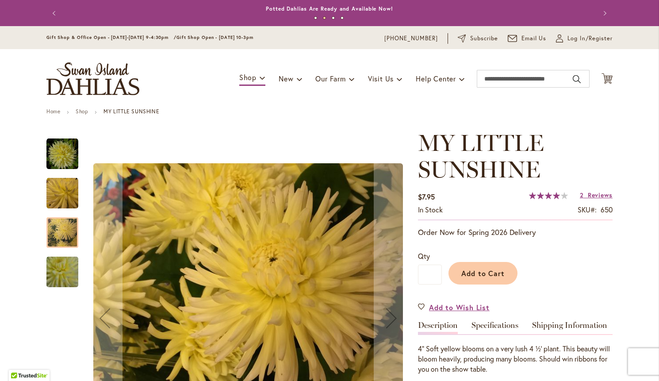
click at [66, 275] on img "MY LITTLE SUNSHINE" at bounding box center [62, 272] width 64 height 56
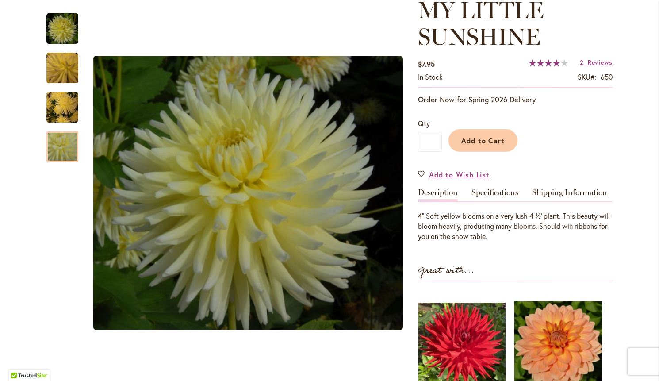
scroll to position [133, 0]
click at [500, 191] on link "Specifications" at bounding box center [494, 194] width 47 height 13
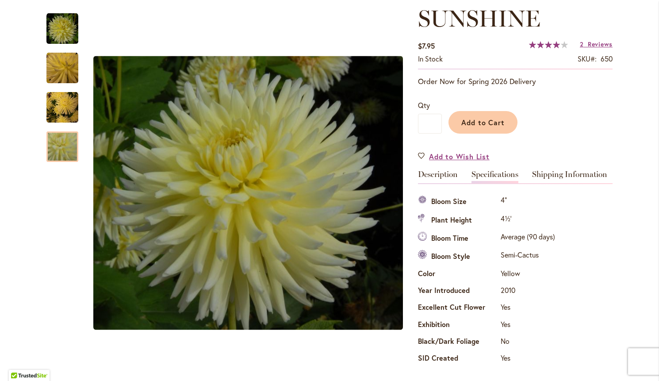
scroll to position [150, 0]
click at [602, 46] on span "Reviews" at bounding box center [599, 44] width 25 height 8
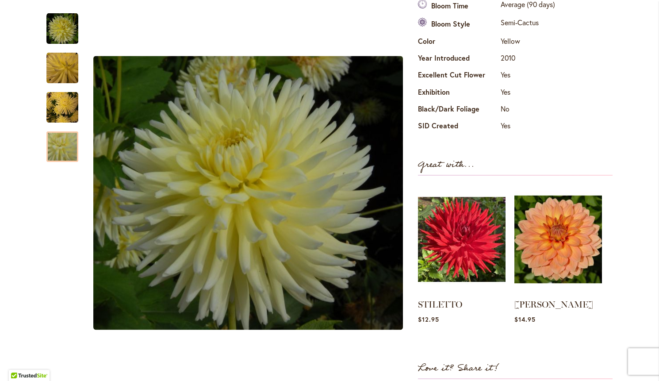
scroll to position [381, 0]
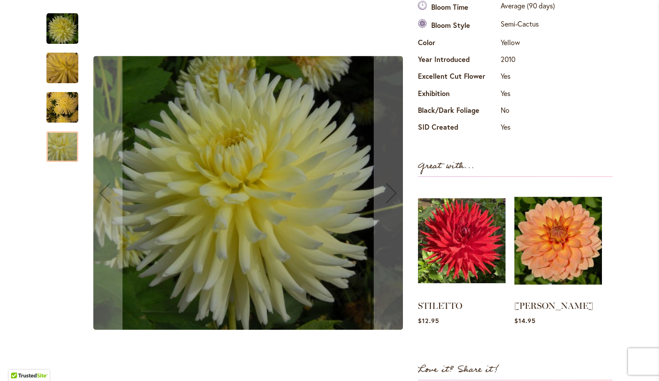
click at [65, 105] on img "MY LITTLE SUNSHINE" at bounding box center [62, 107] width 32 height 32
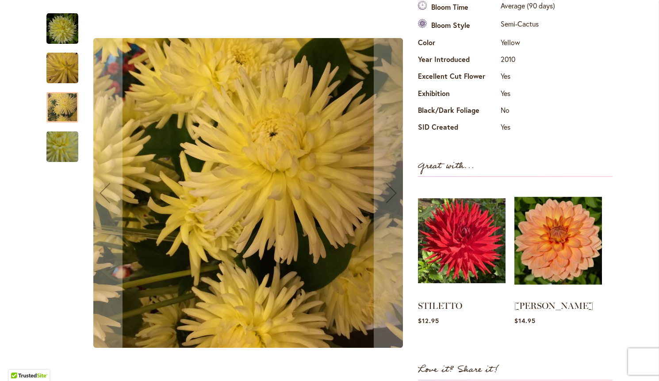
click at [74, 64] on img "MY LITTLE SUNSHINE" at bounding box center [62, 68] width 32 height 32
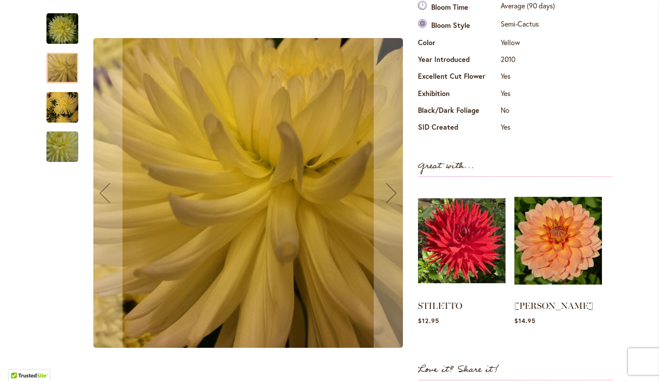
click at [64, 32] on img "MY LITTLE SUNSHINE" at bounding box center [62, 29] width 32 height 32
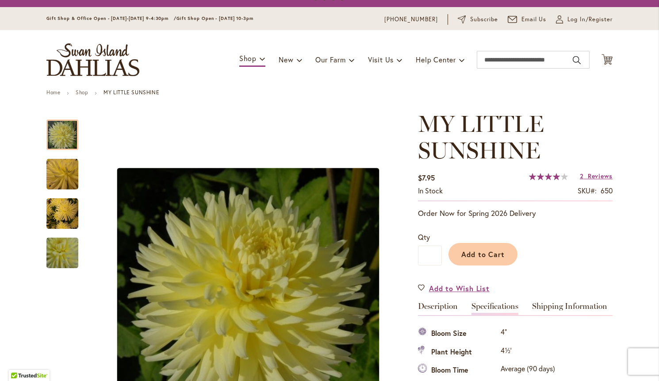
scroll to position [17, 0]
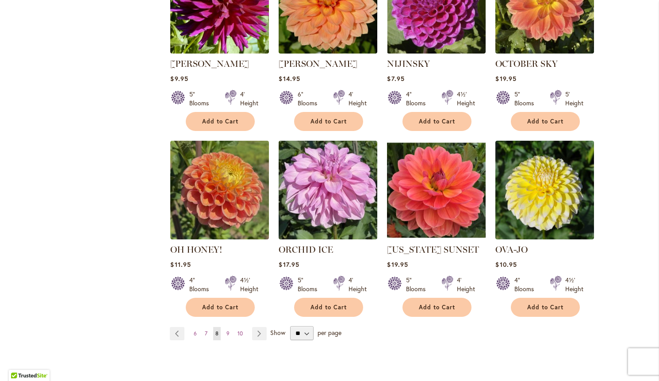
scroll to position [631, 0]
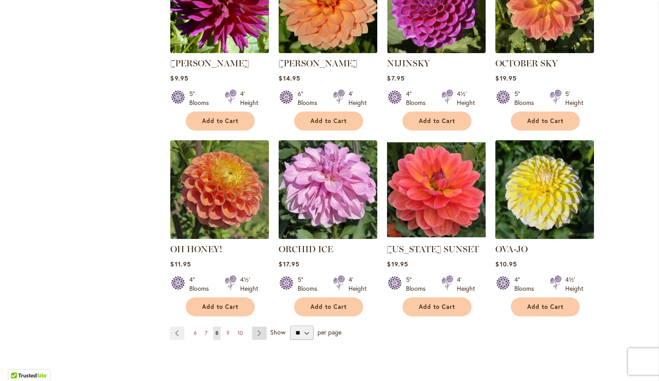
click at [257, 326] on link "Page Next" at bounding box center [259, 332] width 15 height 13
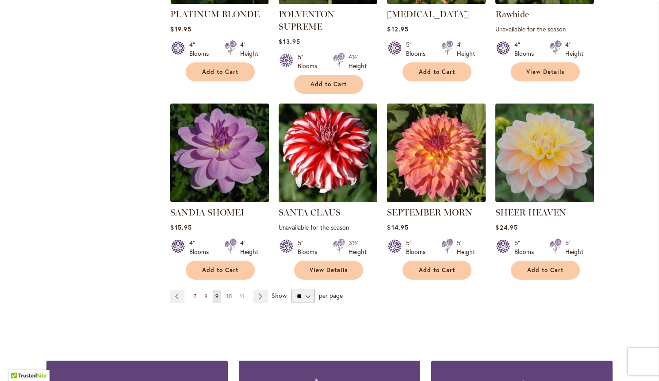
scroll to position [681, 0]
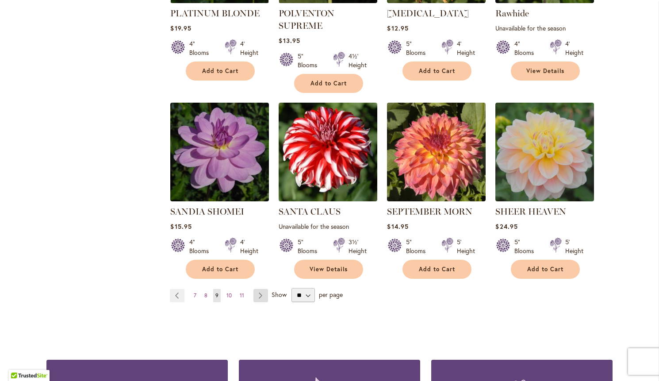
click at [259, 293] on link "Page Next" at bounding box center [260, 295] width 15 height 13
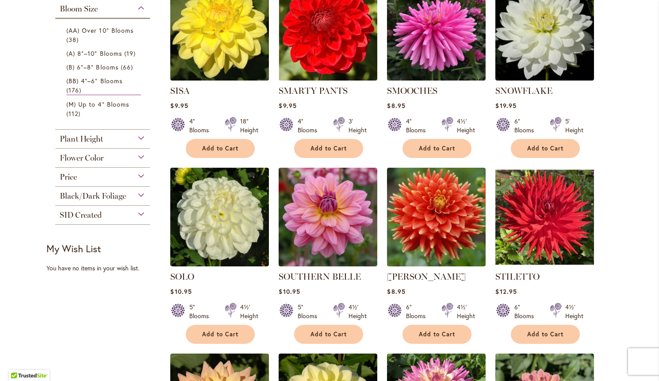
scroll to position [221, 0]
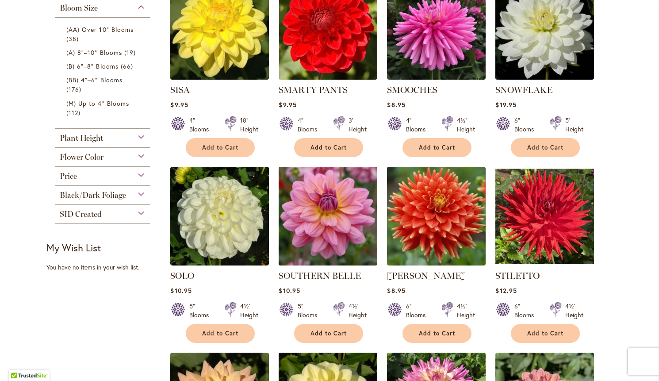
click at [325, 235] on img at bounding box center [327, 215] width 103 height 103
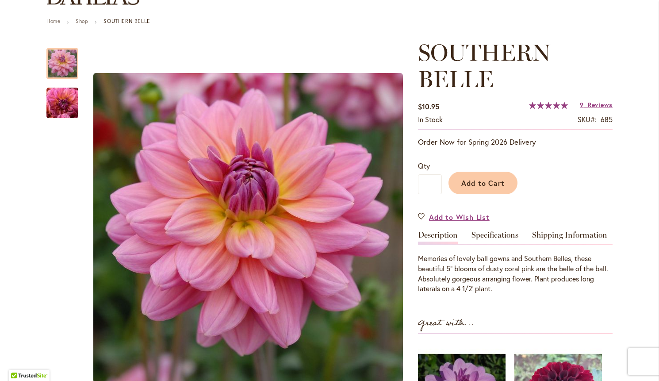
scroll to position [96, 0]
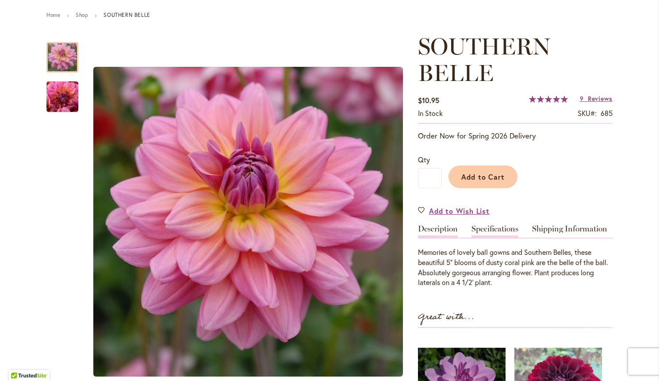
click at [506, 229] on link "Specifications" at bounding box center [494, 231] width 47 height 13
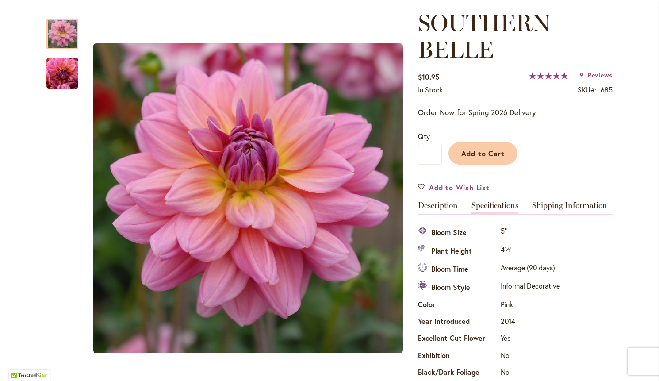
scroll to position [116, 0]
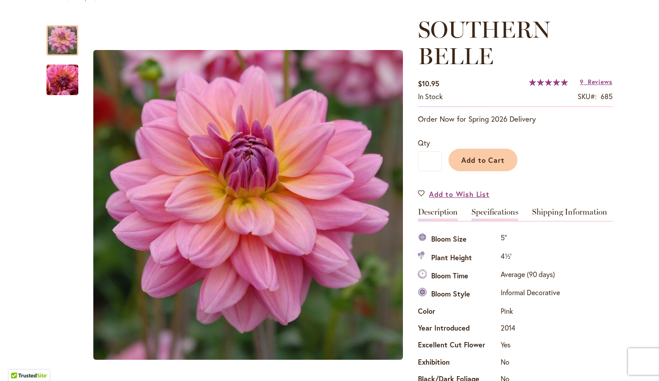
click at [433, 208] on link "Description" at bounding box center [438, 214] width 40 height 13
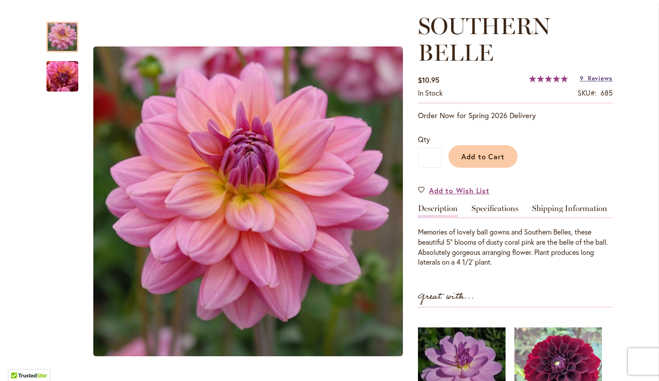
click at [603, 79] on span "Reviews" at bounding box center [599, 78] width 25 height 8
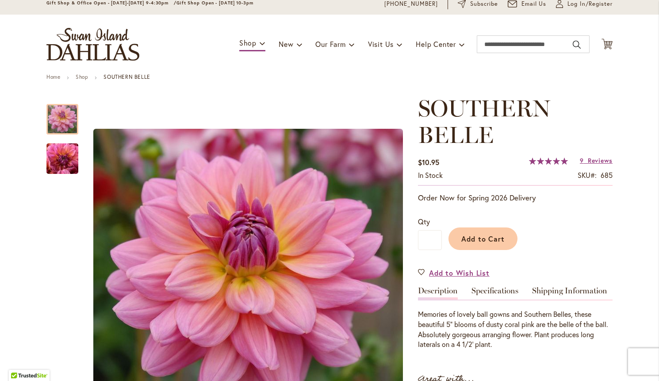
scroll to position [34, 0]
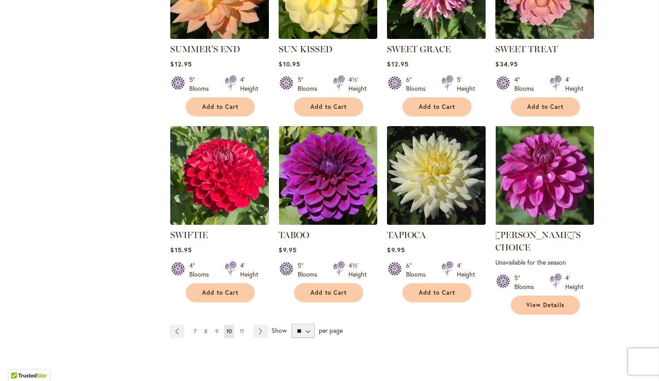
scroll to position [634, 0]
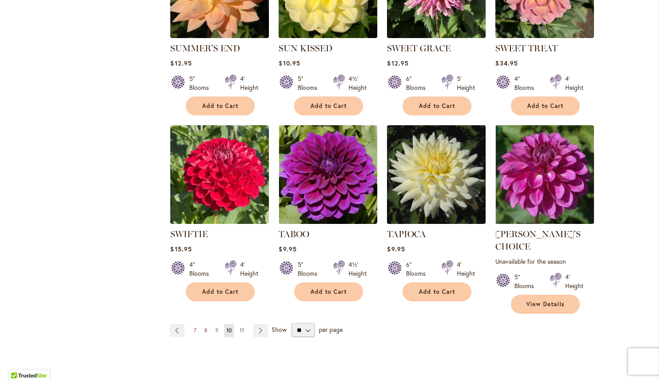
click at [241, 327] on span "11" at bounding box center [242, 330] width 4 height 7
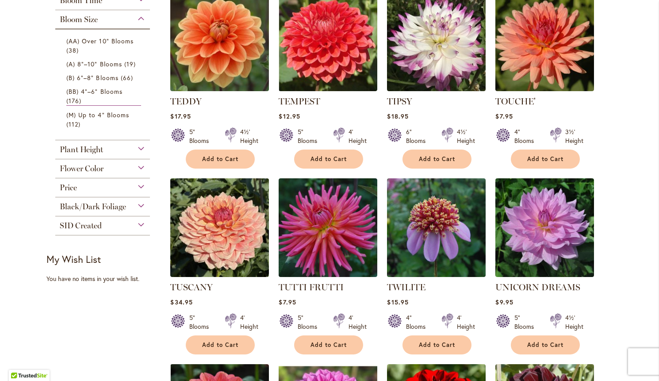
scroll to position [210, 0]
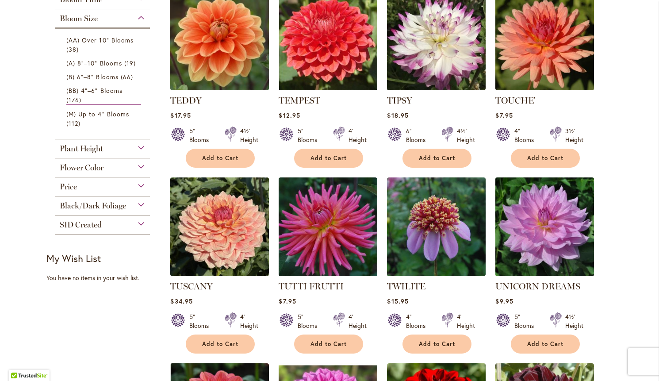
click at [541, 232] on img at bounding box center [544, 226] width 103 height 103
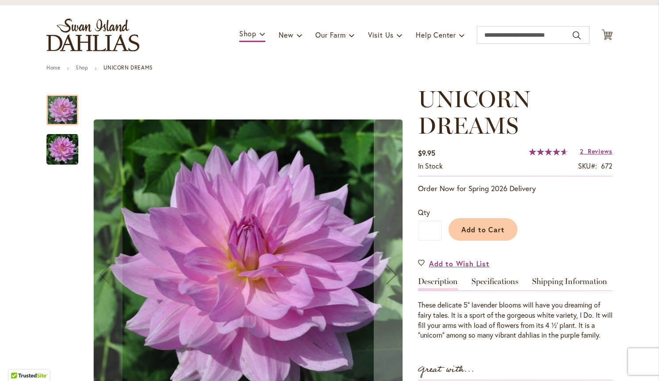
scroll to position [44, 0]
click at [498, 278] on link "Specifications" at bounding box center [494, 283] width 47 height 13
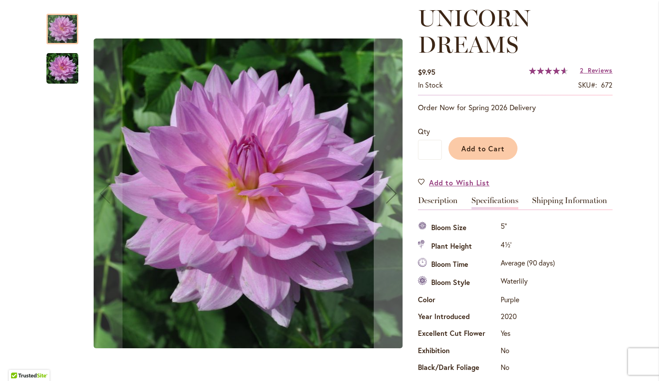
scroll to position [124, 0]
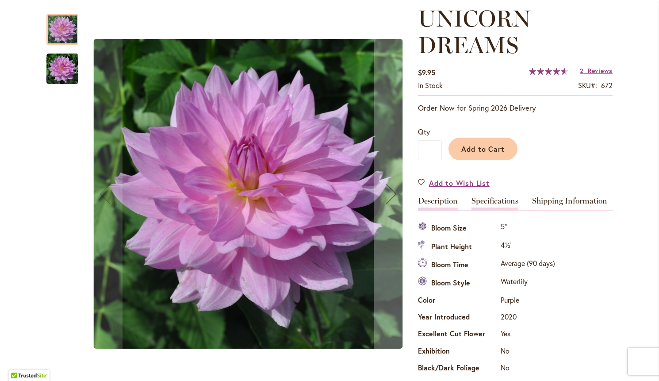
click at [444, 201] on link "Description" at bounding box center [438, 203] width 40 height 13
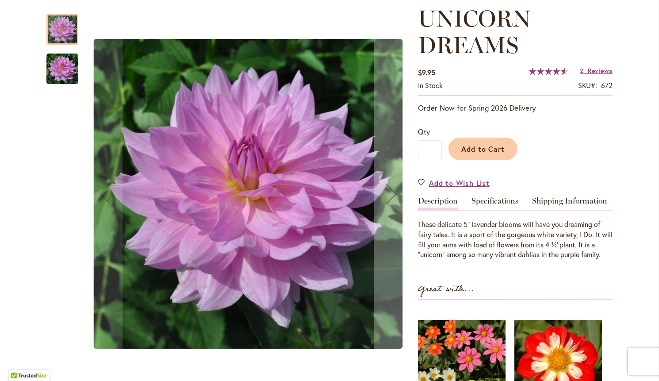
click at [61, 69] on img "UNICORN DREAMS" at bounding box center [62, 69] width 32 height 32
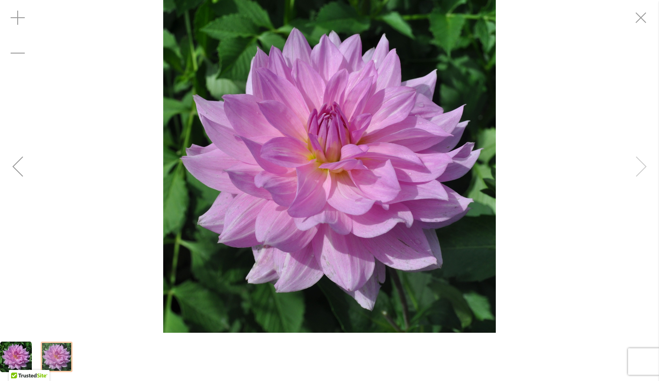
click at [645, 177] on div "UNICORN DREAMS" at bounding box center [329, 166] width 659 height 332
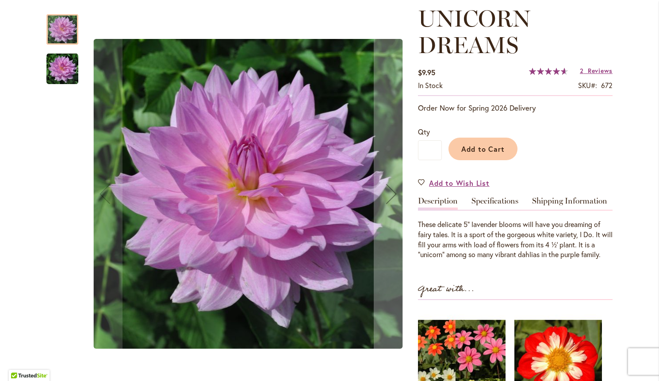
scroll to position [129, 0]
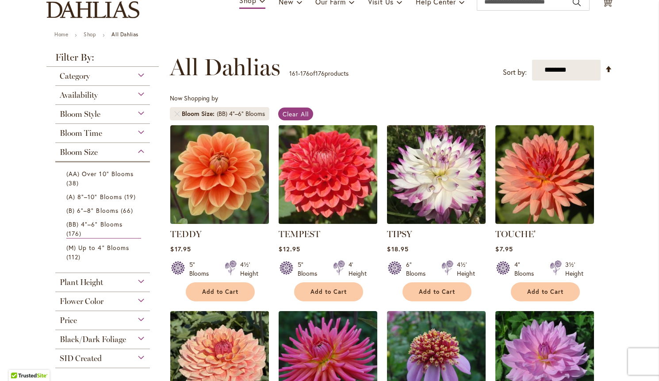
scroll to position [76, 0]
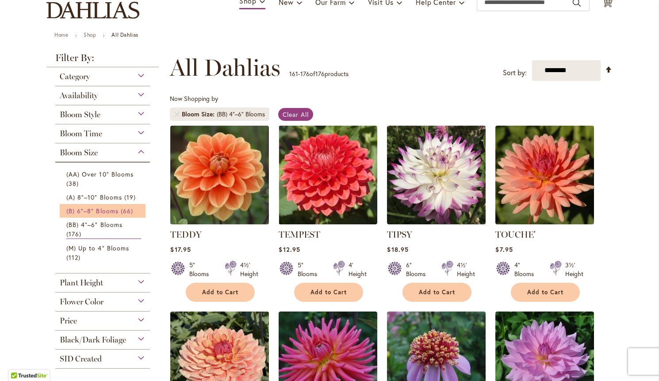
click at [116, 207] on span "(B) 6"–8" Blooms" at bounding box center [92, 210] width 52 height 8
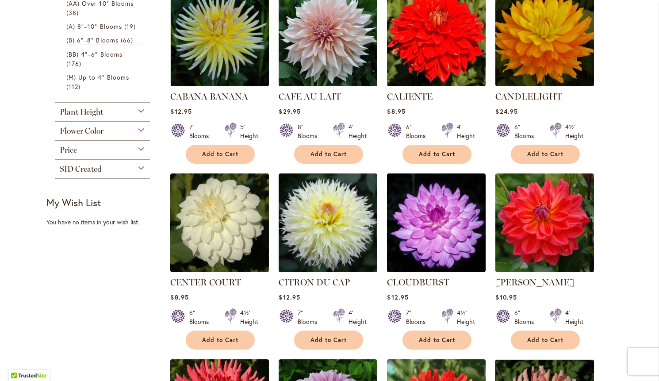
scroll to position [413, 0]
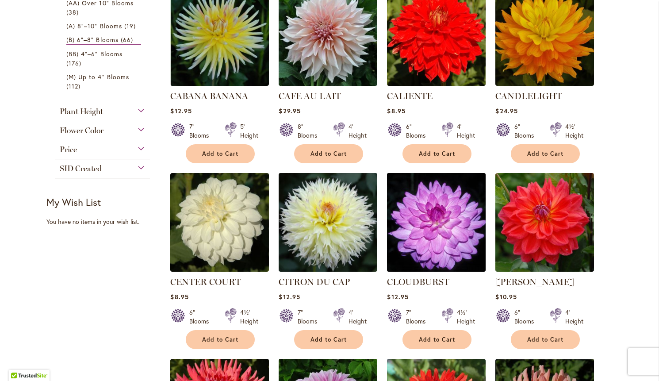
click at [447, 207] on img at bounding box center [435, 221] width 103 height 103
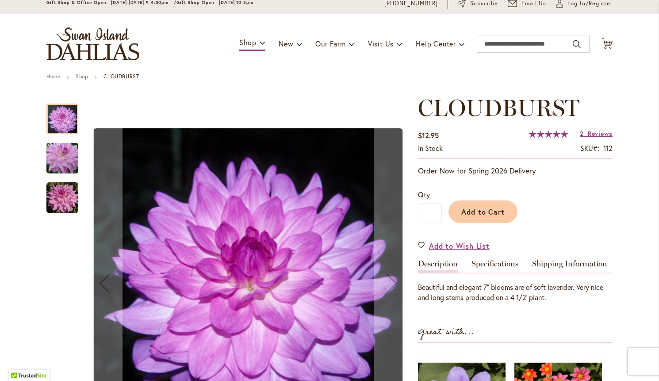
scroll to position [35, 0]
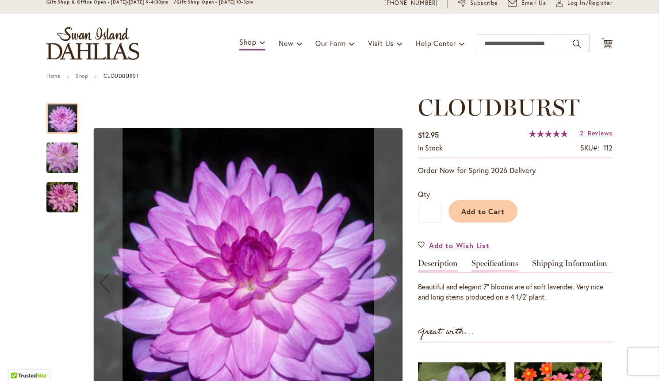
click at [504, 263] on link "Specifications" at bounding box center [494, 265] width 47 height 13
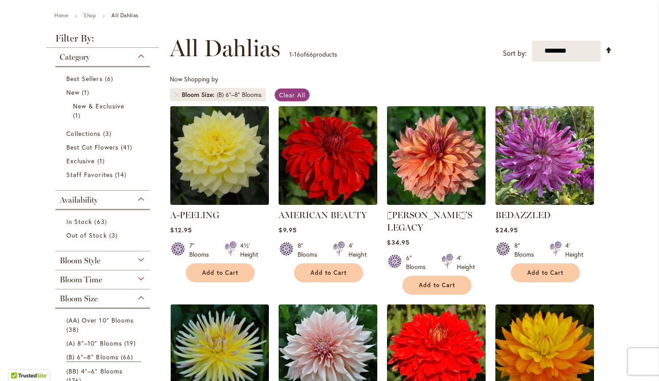
scroll to position [97, 0]
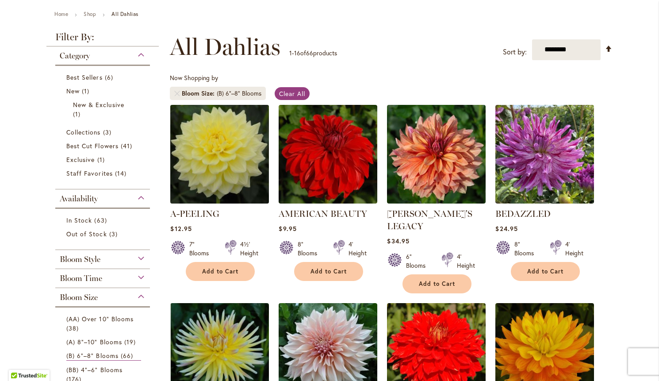
click at [229, 135] on img at bounding box center [219, 153] width 103 height 103
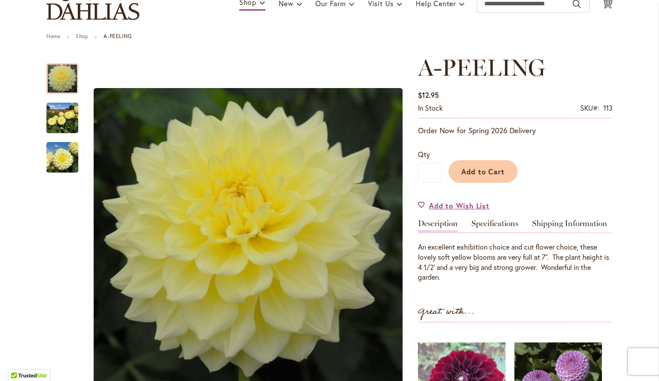
scroll to position [76, 0]
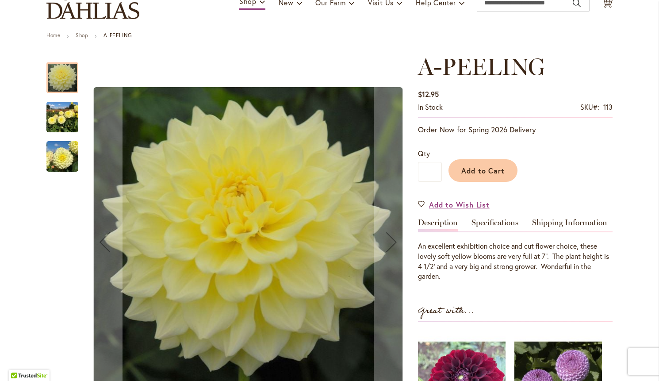
click at [65, 155] on img "A-Peeling" at bounding box center [62, 156] width 32 height 42
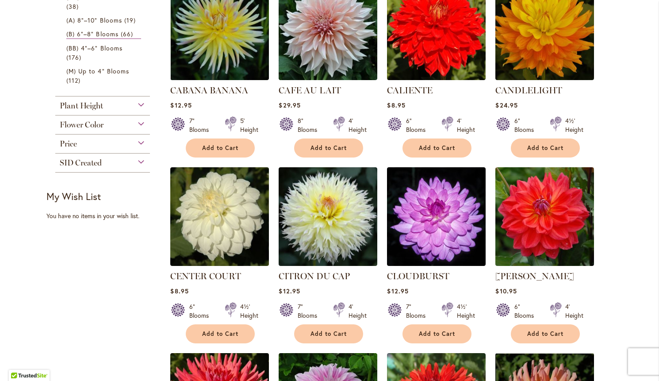
scroll to position [419, 0]
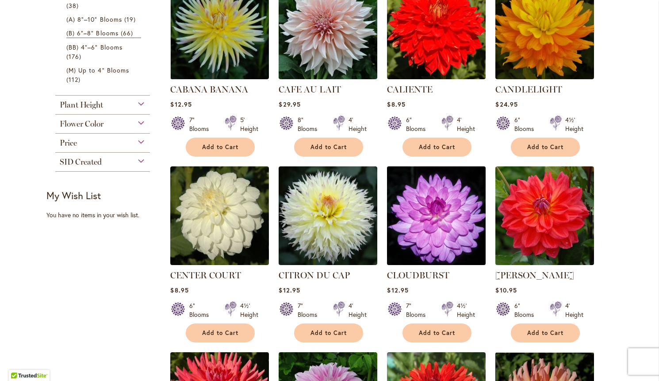
click at [436, 211] on img at bounding box center [435, 215] width 103 height 103
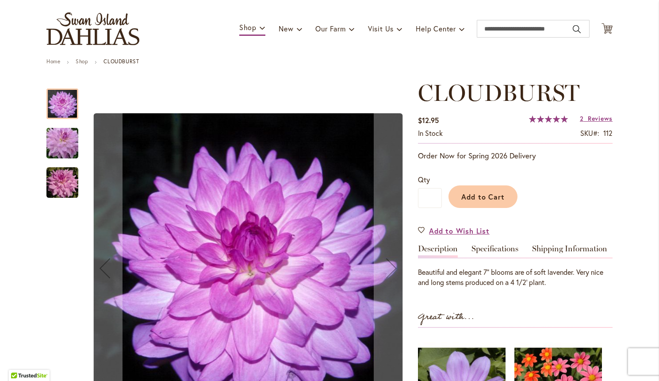
scroll to position [50, 0]
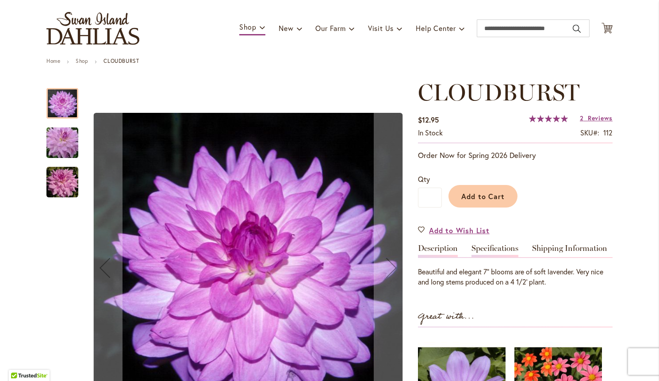
click at [507, 246] on link "Specifications" at bounding box center [494, 250] width 47 height 13
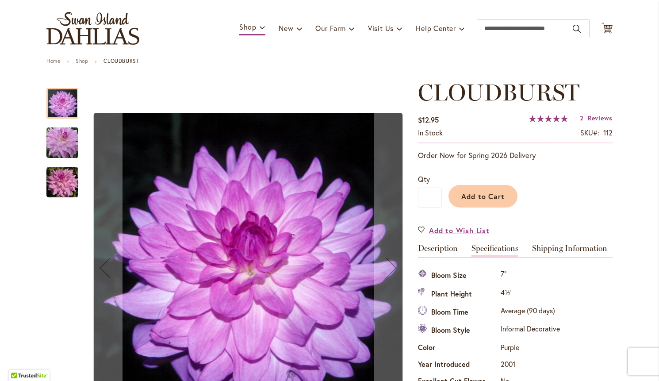
scroll to position [293, 0]
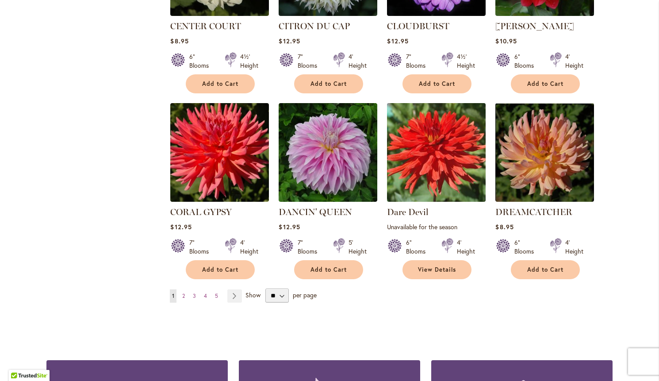
scroll to position [669, 0]
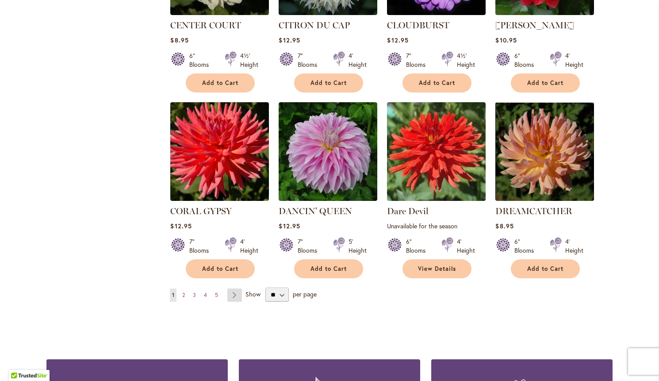
click at [236, 288] on link "Page Next" at bounding box center [234, 294] width 15 height 13
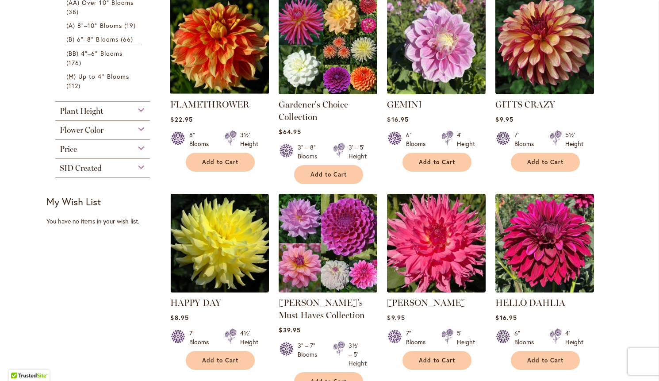
scroll to position [415, 0]
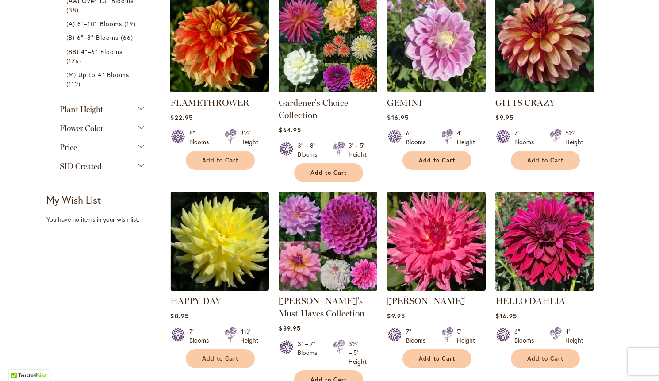
click at [351, 237] on img at bounding box center [327, 240] width 103 height 103
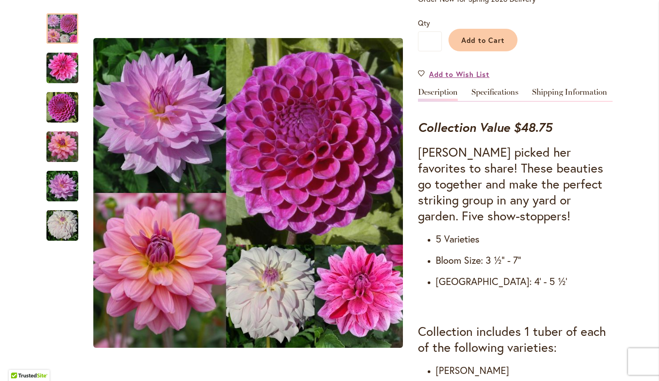
scroll to position [261, 0]
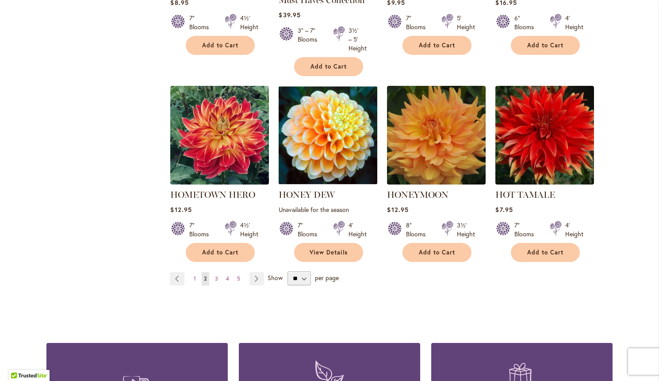
scroll to position [731, 0]
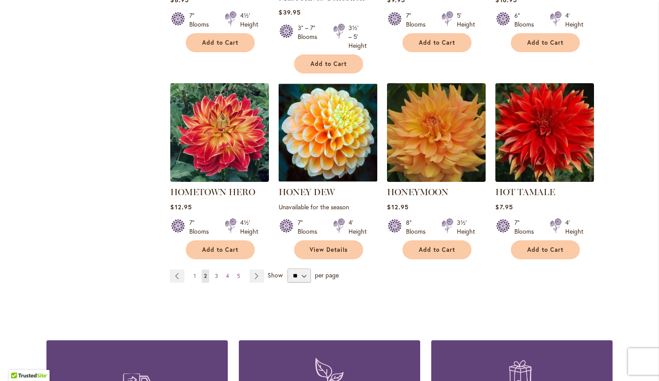
click at [216, 272] on span "3" at bounding box center [216, 275] width 3 height 7
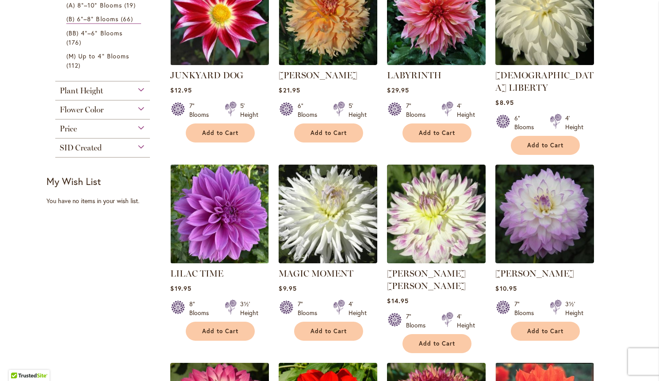
scroll to position [434, 0]
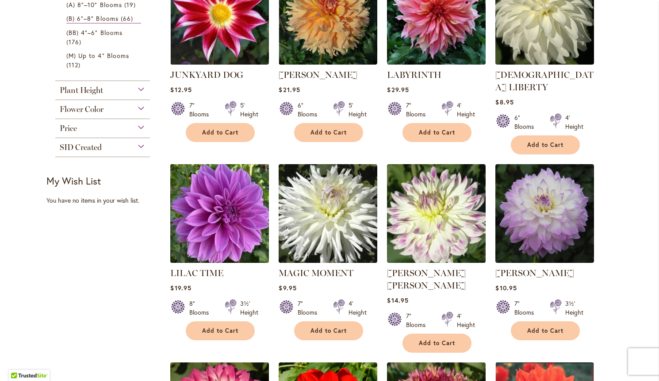
click at [245, 209] on img at bounding box center [219, 212] width 103 height 103
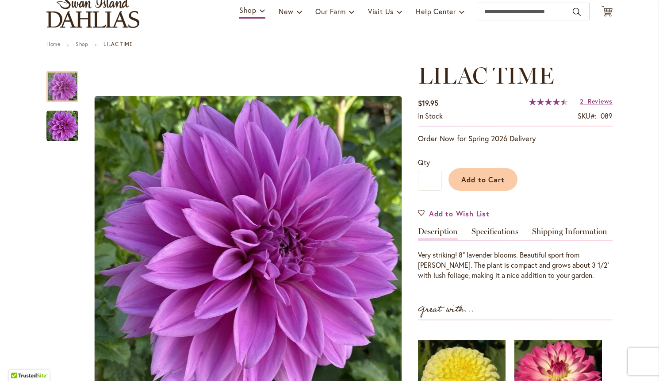
scroll to position [68, 0]
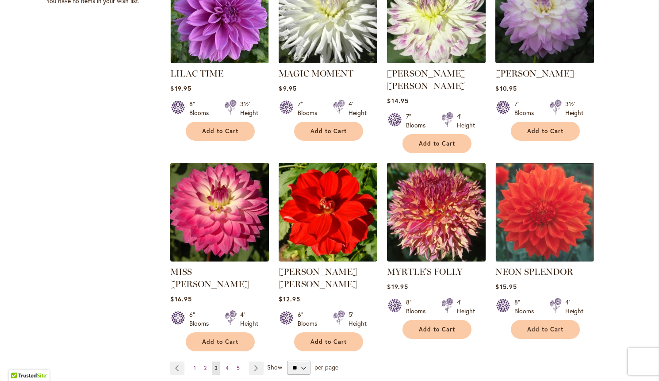
scroll to position [634, 0]
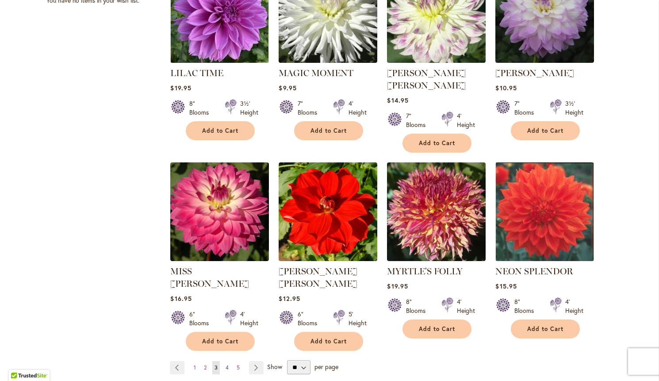
click at [229, 361] on link "Page 4" at bounding box center [227, 367] width 8 height 13
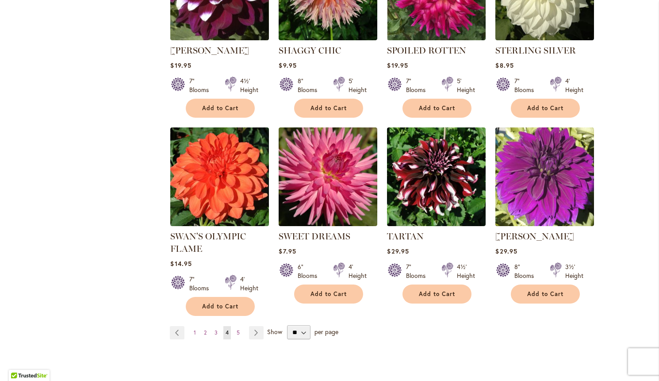
scroll to position [644, 0]
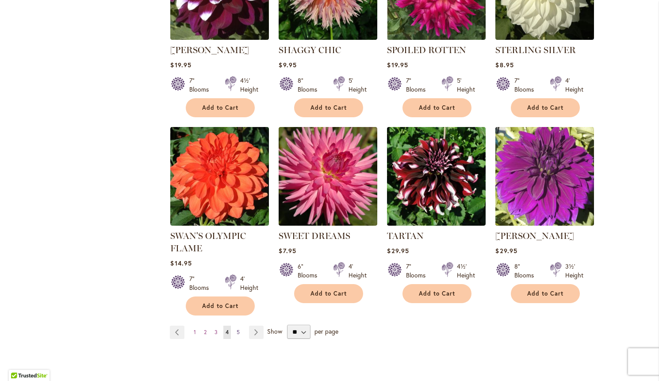
click at [238, 328] on span "5" at bounding box center [237, 331] width 3 height 7
